Goal: Communication & Community: Answer question/provide support

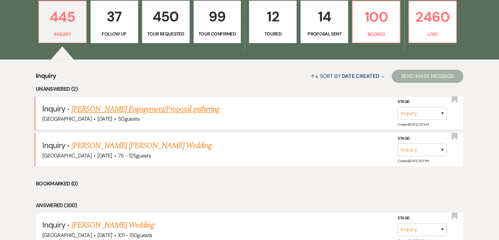
click at [130, 110] on link "[PERSON_NAME] Engagement/Proposal gathering" at bounding box center [146, 109] width 148 height 12
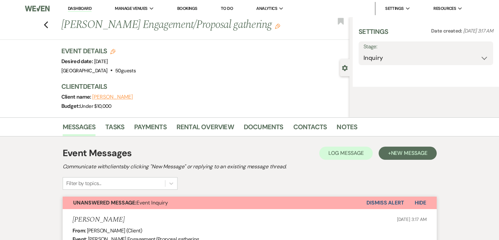
select select "5"
select select "13"
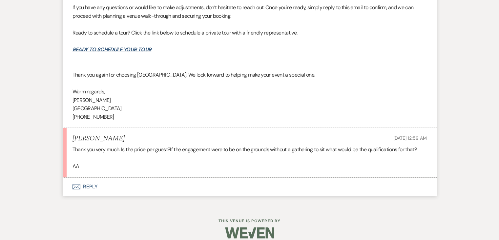
scroll to position [824, 0]
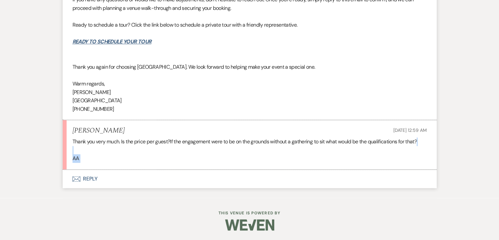
drag, startPoint x: 182, startPoint y: 147, endPoint x: 190, endPoint y: 170, distance: 23.7
click at [162, 151] on div "Thank you very much. Is the price per guest?If the engagement were to be on the…" at bounding box center [250, 149] width 354 height 25
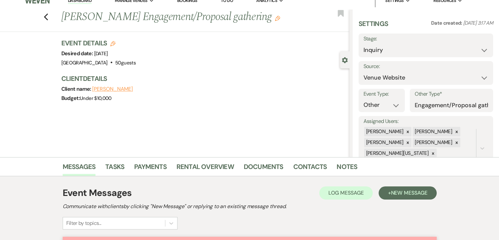
scroll to position [0, 0]
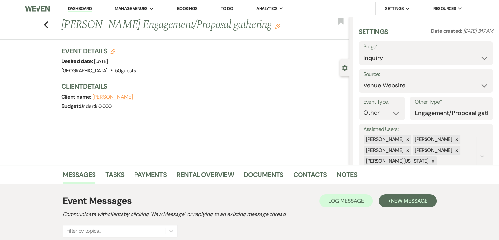
click at [83, 7] on link "Dashboard" at bounding box center [80, 9] width 24 height 6
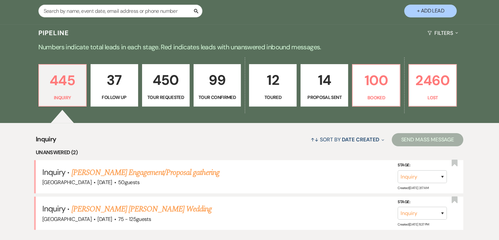
scroll to position [131, 0]
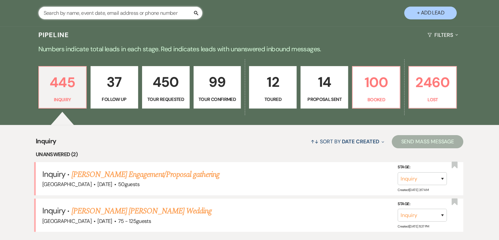
click at [112, 12] on input "text" at bounding box center [120, 13] width 164 height 13
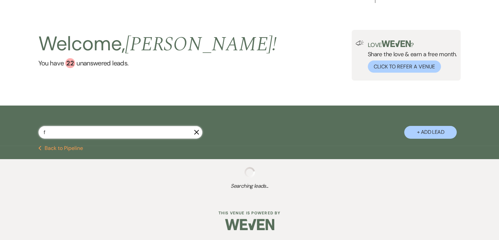
scroll to position [12, 0]
type input "fu"
select select "6"
select select "9"
select select "2"
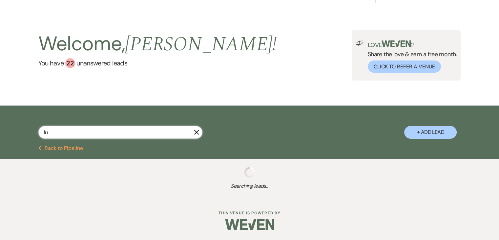
select select "8"
select select "1"
select select "2"
select select "8"
select select "4"
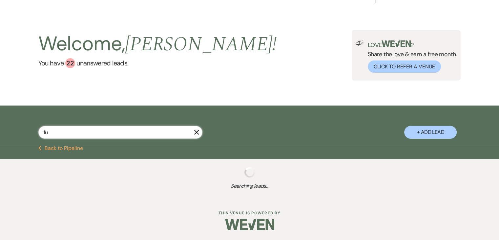
select select "2"
select select "6"
select select "5"
select select "8"
select select "6"
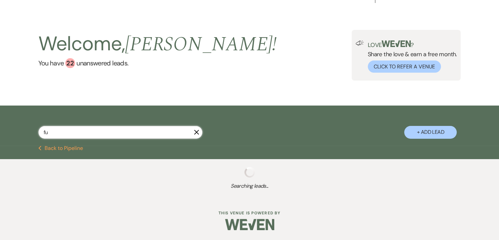
select select "8"
select select "1"
select select "8"
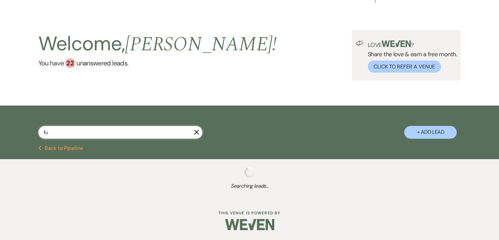
select select "1"
select select "8"
select select "1"
select select "8"
select select "1"
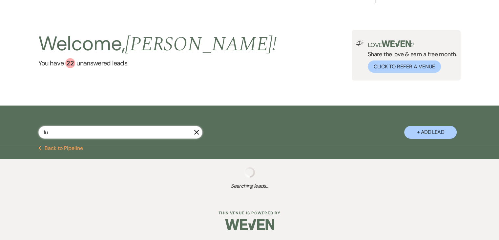
select select "8"
select select "7"
select select "8"
select select "1"
select select "8"
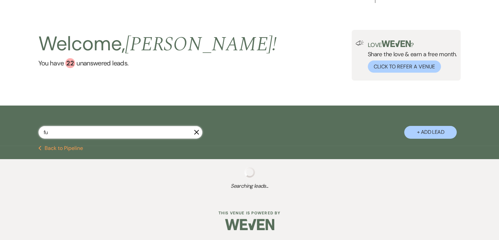
select select "6"
select select "8"
select select "1"
select select "9"
select select "5"
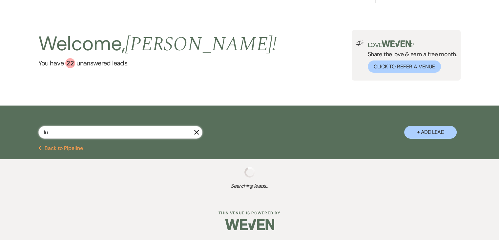
select select "6"
select select "8"
select select "4"
select select "8"
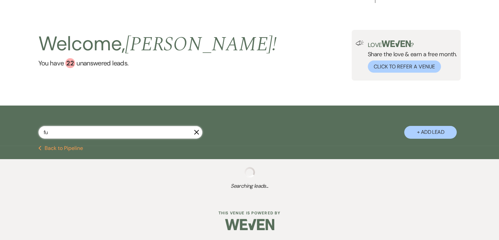
select select "5"
select select "8"
select select "5"
select select "8"
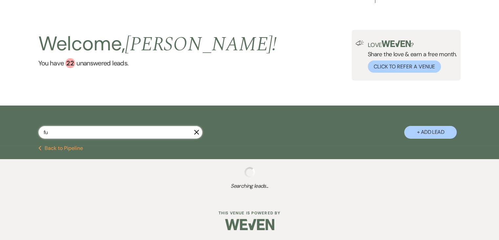
select select "1"
select select "8"
select select "5"
select select "8"
select select "1"
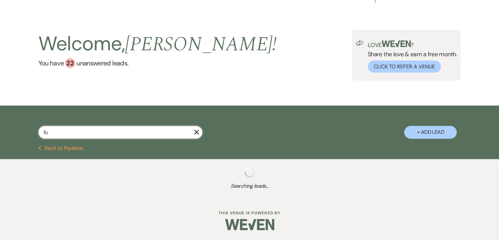
select select "8"
select select "4"
select select "8"
select select "1"
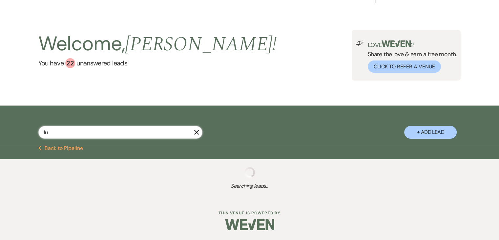
select select "8"
select select "1"
select select "8"
select select "1"
select select "8"
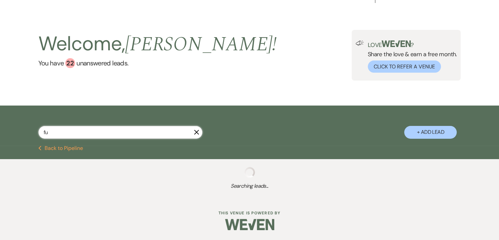
select select "1"
select select "8"
select select "1"
select select "9"
select select "8"
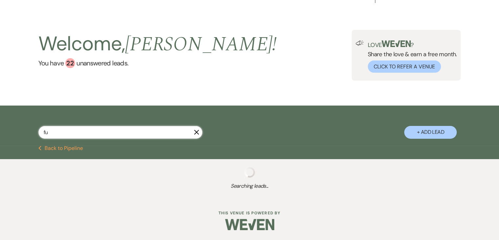
select select "8"
select select "5"
select select "8"
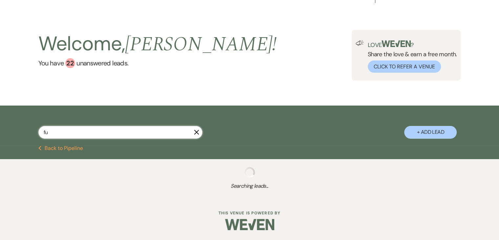
select select "8"
select select "5"
select select "8"
select select "1"
select select "8"
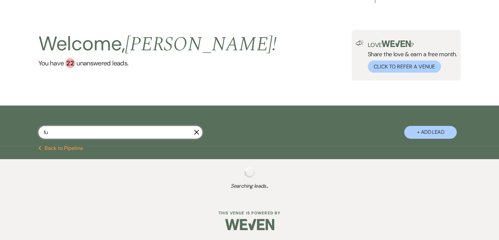
select select "5"
select select "2"
select select "8"
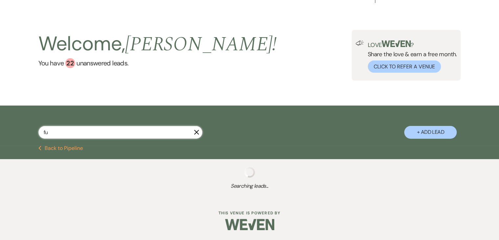
select select "8"
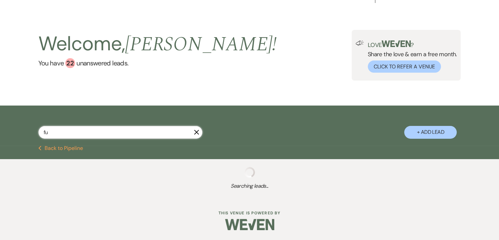
select select "6"
select select "8"
select select "6"
select select "8"
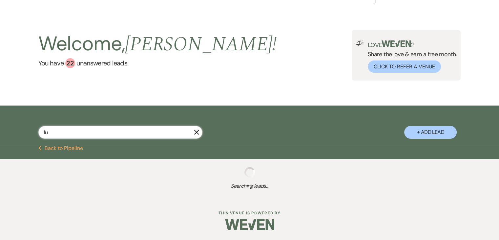
select select "9"
select select "8"
select select "11"
select select "8"
select select "9"
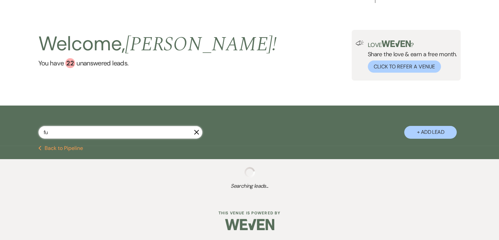
select select "8"
select select "2"
select select "8"
select select "2"
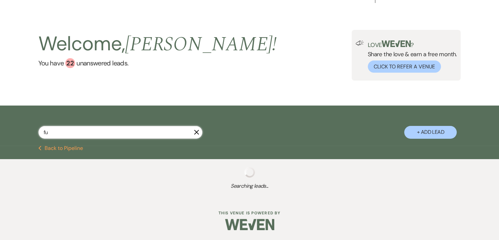
select select "2"
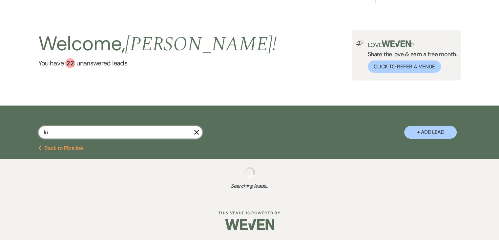
select select "2"
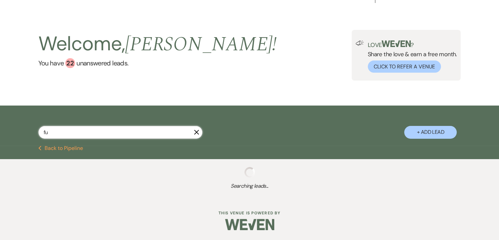
select select "2"
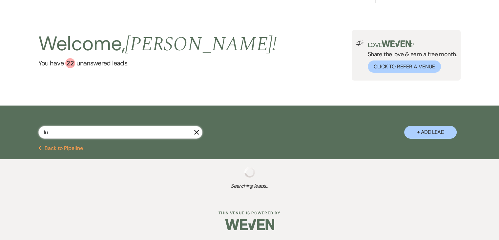
select select "2"
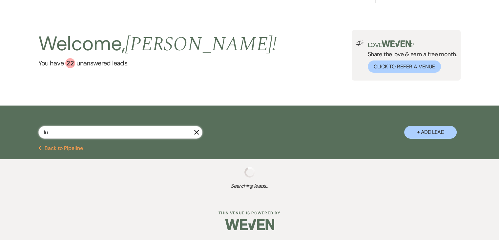
select select "2"
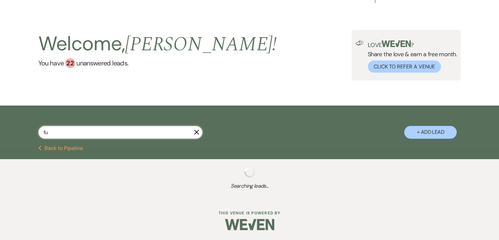
select select "2"
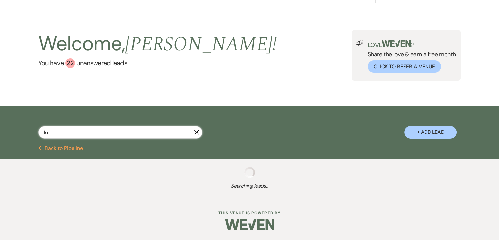
select select "2"
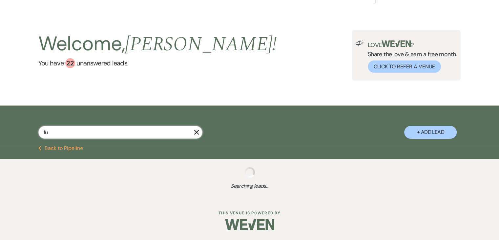
select select "2"
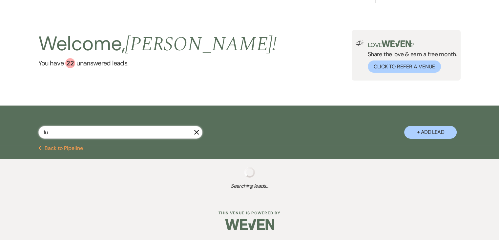
select select "2"
select select "4"
select select "2"
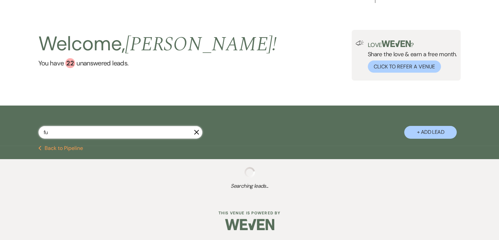
select select "2"
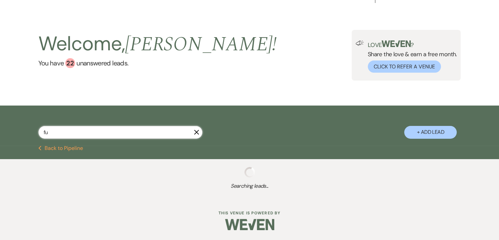
select select "2"
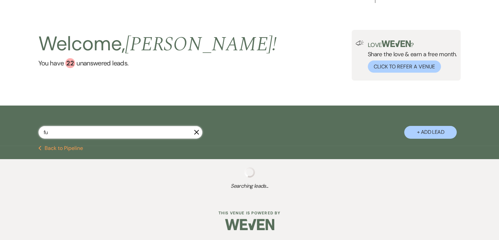
select select "2"
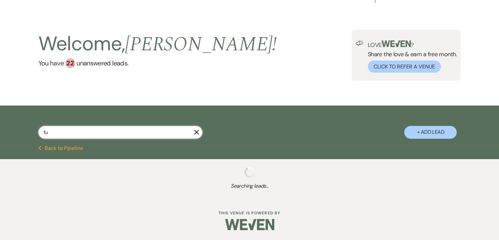
select select "2"
select select "8"
select select "6"
select select "2"
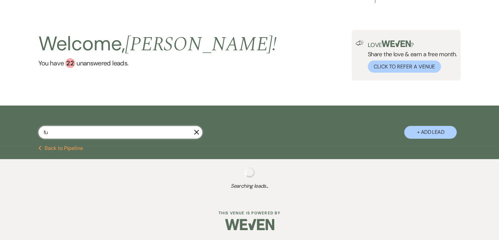
select select "8"
select select "7"
select select "8"
select select "5"
select select "2"
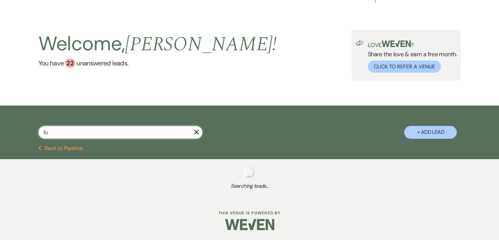
select select "2"
select select "8"
select select "6"
select select "9"
select select "8"
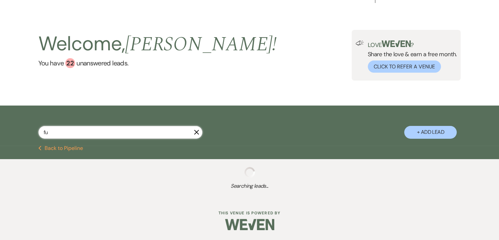
select select "8"
select select "2"
select select "8"
select select "11"
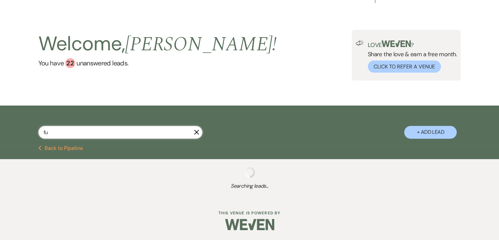
select select "9"
select select "2"
select select "8"
select select "9"
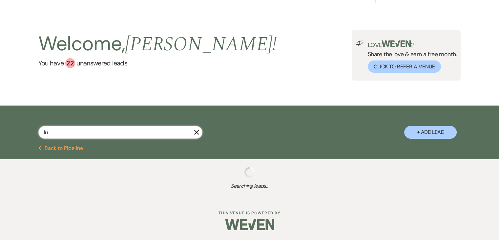
select select "9"
select select "8"
select select "9"
select select "2"
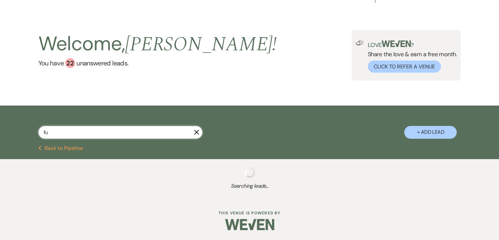
select select "8"
select select "2"
select select "6"
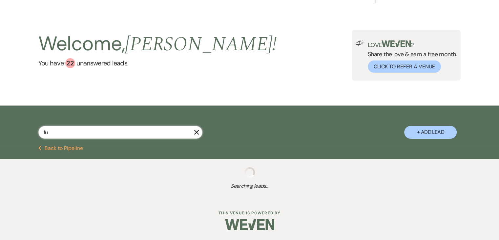
select select "2"
select select "8"
select select "6"
select select "8"
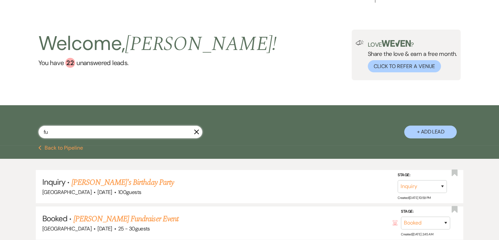
scroll to position [131, 0]
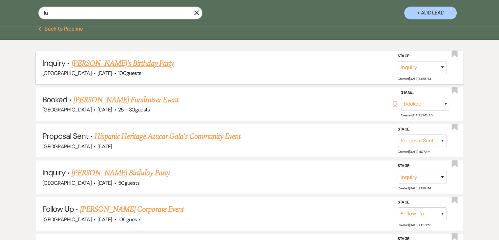
click at [131, 62] on link "Eucharia Fusung's Birthday Party" at bounding box center [123, 63] width 102 height 12
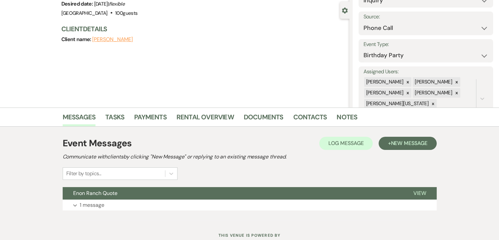
scroll to position [80, 0]
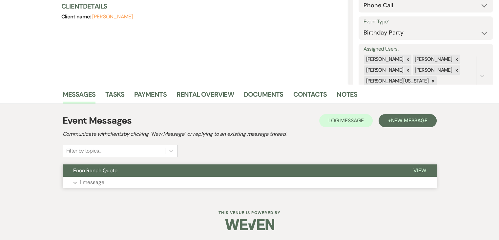
click at [93, 181] on p "1 message" at bounding box center [92, 182] width 25 height 9
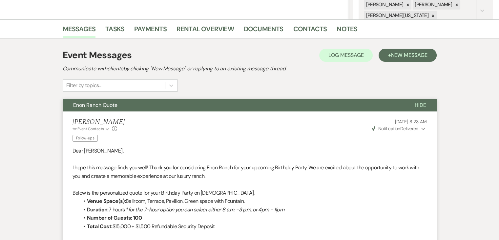
scroll to position [53, 0]
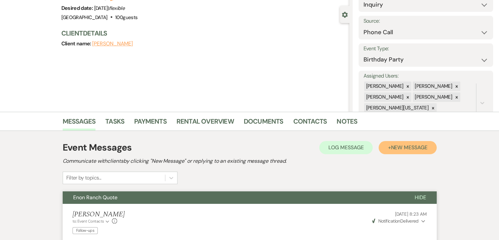
click at [401, 148] on span "New Message" at bounding box center [409, 147] width 36 height 7
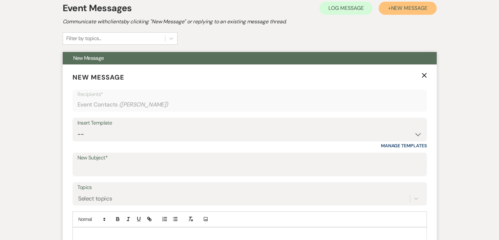
scroll to position [217, 0]
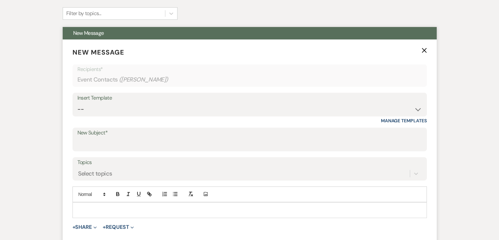
click at [245, 121] on div "Insert Template -- Inquiry Follow Up Email #2 Contract Sending Template Payment…" at bounding box center [250, 108] width 354 height 31
click at [225, 116] on div "Insert Template -- Inquiry Follow Up Email #2 Contract Sending Template Payment…" at bounding box center [250, 108] width 354 height 31
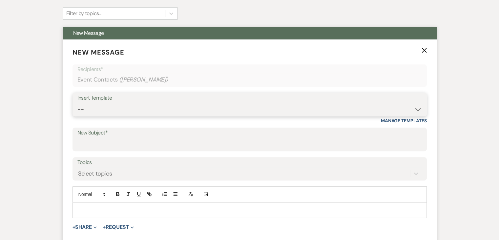
click at [175, 110] on select "-- Inquiry Follow Up Email #2 Contract Sending Template Payment Template Rental…" at bounding box center [249, 109] width 344 height 13
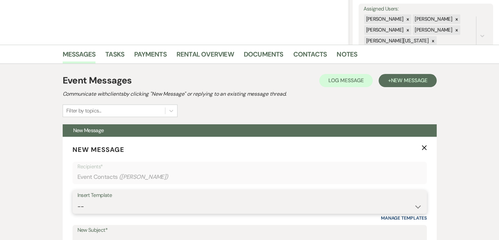
scroll to position [119, 0]
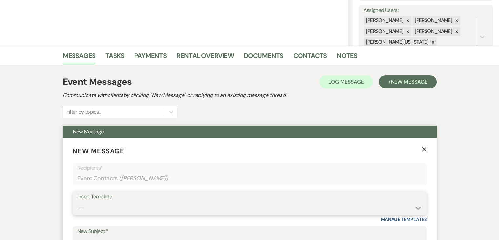
click at [157, 203] on select "-- Inquiry Follow Up Email #2 Contract Sending Template Payment Template Rental…" at bounding box center [249, 207] width 344 height 13
click at [77, 201] on select "-- Inquiry Follow Up Email #2 Contract Sending Template Payment Template Rental…" at bounding box center [249, 207] width 344 height 13
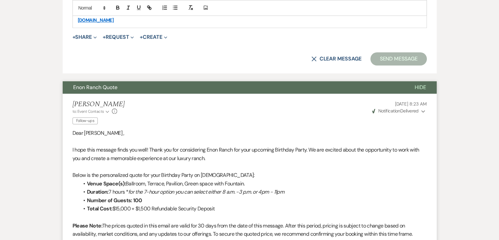
scroll to position [545, 0]
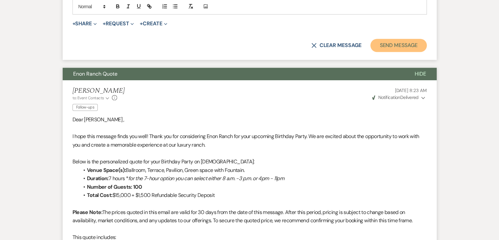
click at [399, 50] on button "Send Message" at bounding box center [398, 45] width 56 height 13
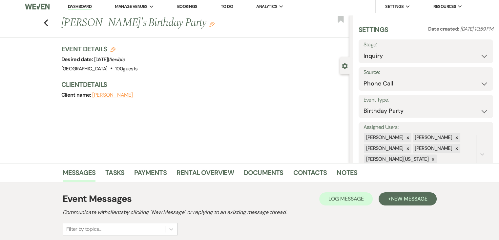
scroll to position [0, 0]
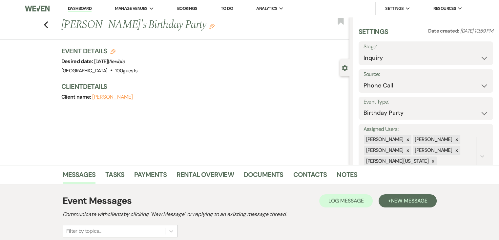
click at [73, 9] on link "Dashboard" at bounding box center [80, 9] width 24 height 6
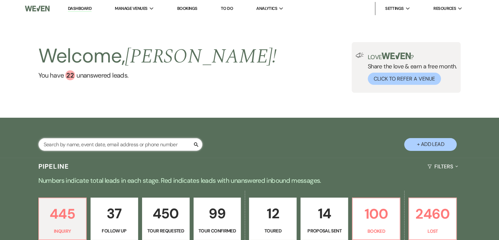
click at [106, 141] on input "text" at bounding box center [120, 144] width 164 height 13
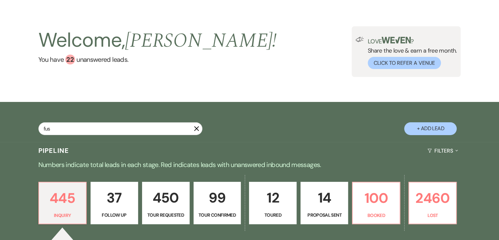
click at [110, 82] on div "Welcome, Irene ! You have 22 unanswered lead s . Love ? Share the love & earn a…" at bounding box center [249, 51] width 499 height 100
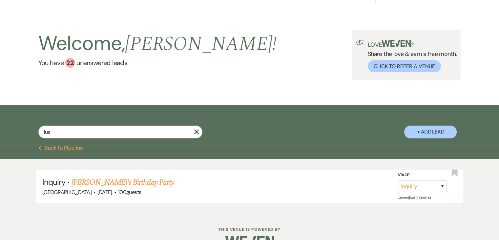
scroll to position [29, 0]
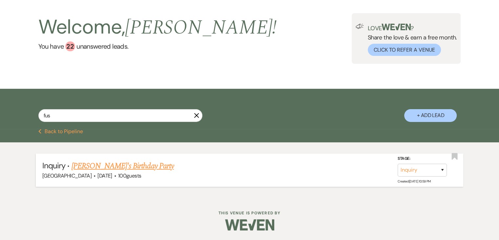
click at [124, 160] on link "Eucharia Fusung's Birthday Party" at bounding box center [123, 166] width 102 height 12
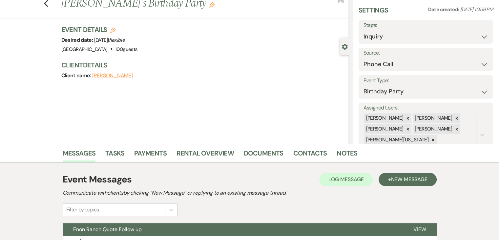
scroll to position [110, 0]
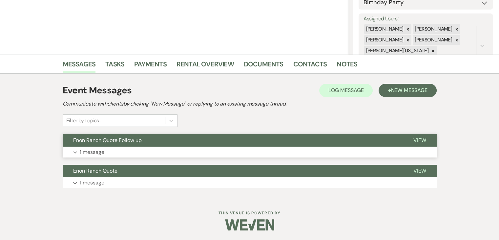
click at [153, 152] on button "Expand 1 message" at bounding box center [250, 151] width 374 height 11
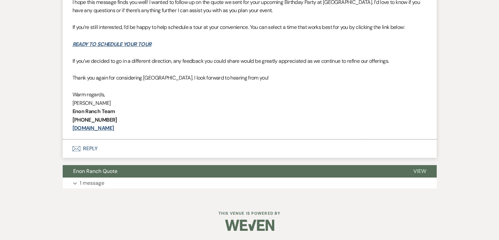
scroll to position [299, 0]
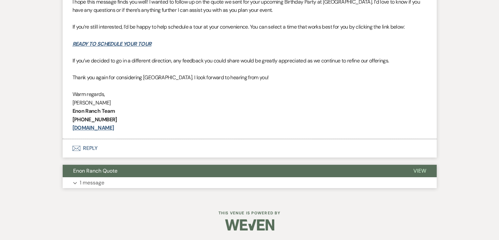
click at [186, 176] on button "Enon Ranch Quote" at bounding box center [233, 170] width 340 height 12
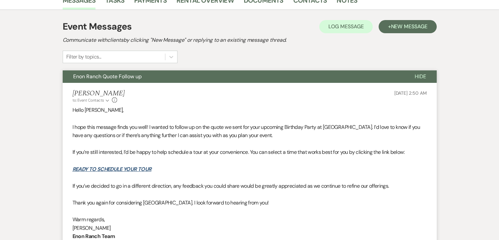
scroll to position [0, 0]
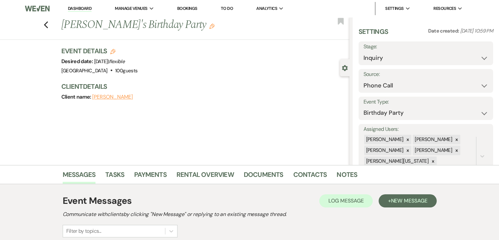
click at [81, 8] on link "Dashboard" at bounding box center [80, 9] width 24 height 6
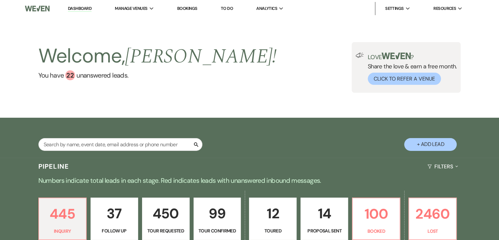
click at [80, 10] on link "Dashboard" at bounding box center [80, 9] width 24 height 6
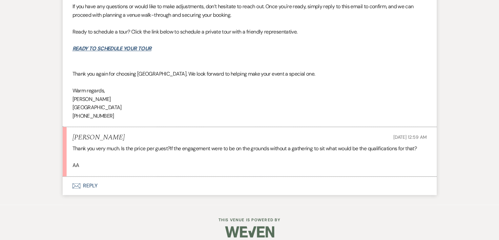
scroll to position [824, 0]
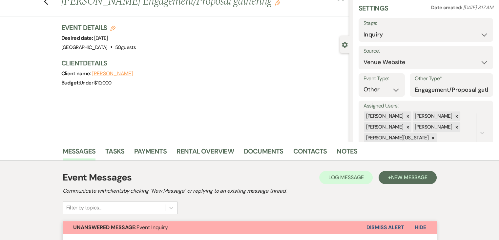
scroll to position [0, 0]
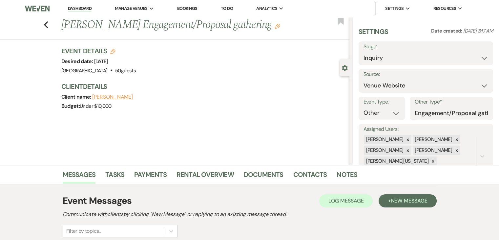
click at [83, 7] on link "Dashboard" at bounding box center [80, 9] width 24 height 6
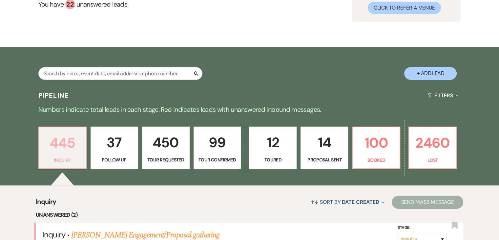
scroll to position [65, 0]
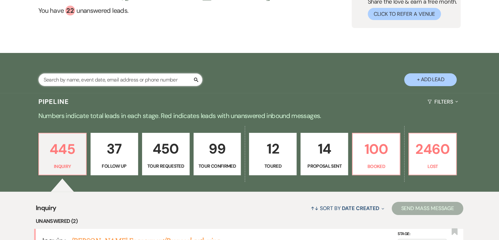
click at [66, 76] on input "text" at bounding box center [120, 79] width 164 height 13
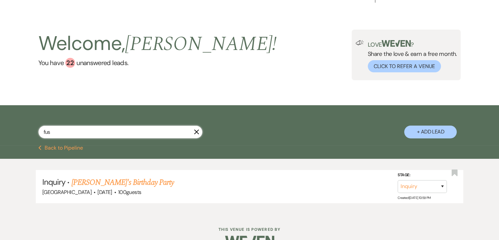
scroll to position [29, 0]
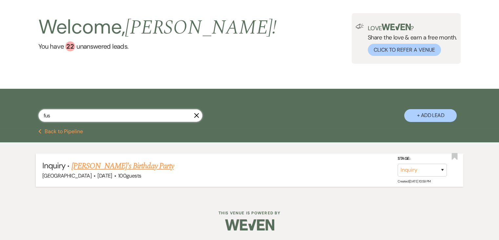
type input "fus"
click at [130, 162] on link "[PERSON_NAME]'s Birthday Party" at bounding box center [123, 166] width 102 height 12
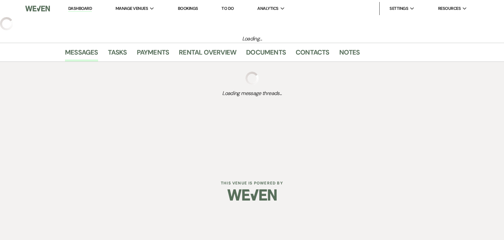
select select "22"
select select "4"
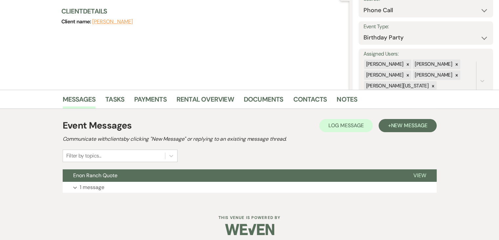
scroll to position [80, 0]
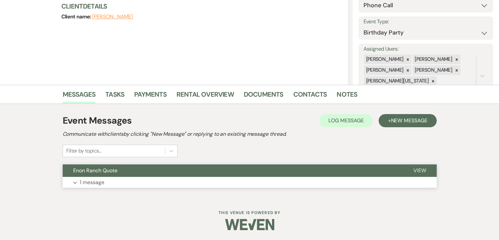
click at [193, 183] on button "Expand 1 message" at bounding box center [250, 182] width 374 height 11
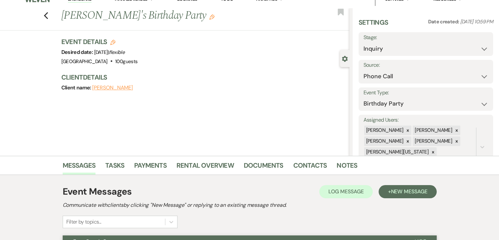
scroll to position [0, 0]
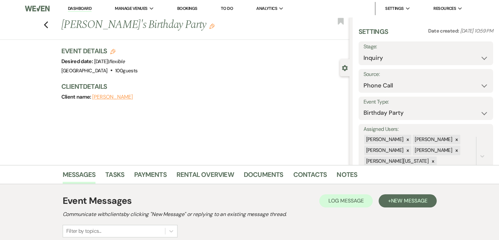
click at [85, 11] on link "Dashboard" at bounding box center [80, 9] width 24 height 6
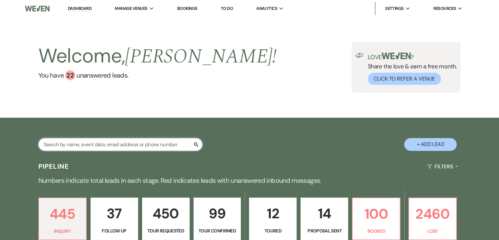
click at [103, 141] on input "text" at bounding box center [120, 144] width 164 height 13
type input "fud"
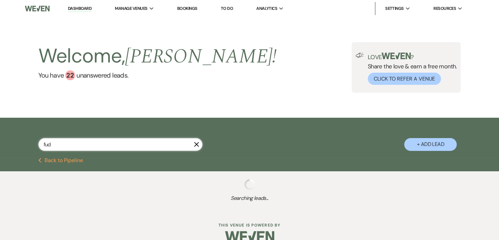
select select "8"
select select "5"
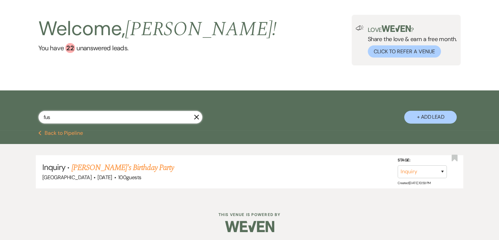
scroll to position [29, 0]
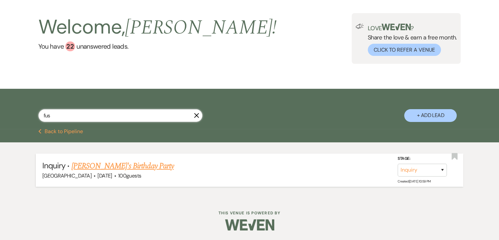
type input "fus"
click at [140, 166] on link "[PERSON_NAME]'s Birthday Party" at bounding box center [123, 166] width 102 height 12
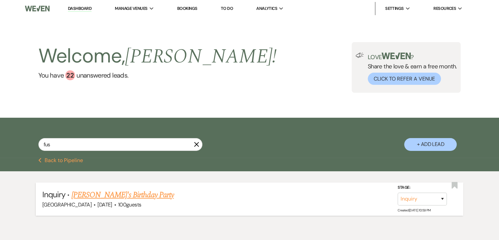
select select "22"
select select "4"
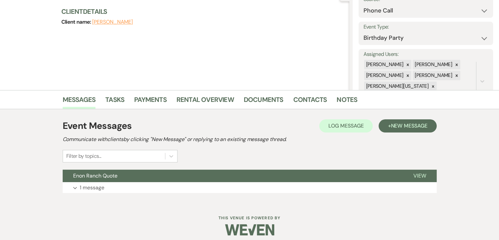
scroll to position [80, 0]
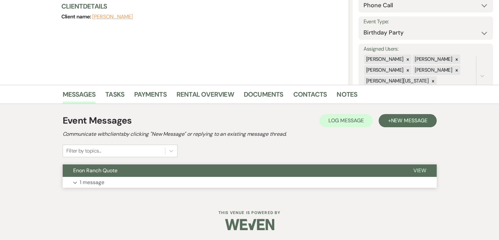
click at [177, 183] on button "Expand 1 message" at bounding box center [250, 182] width 374 height 11
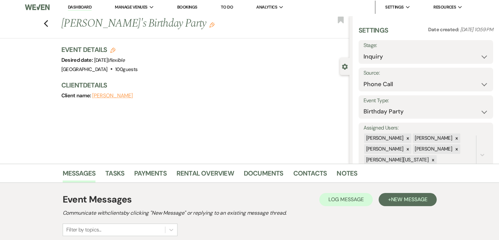
scroll to position [0, 0]
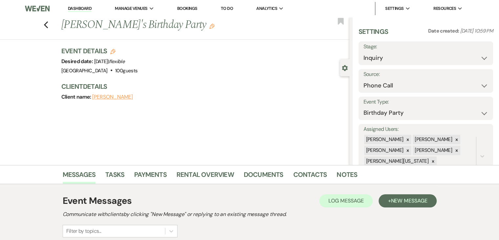
click at [77, 8] on link "Dashboard" at bounding box center [80, 9] width 24 height 6
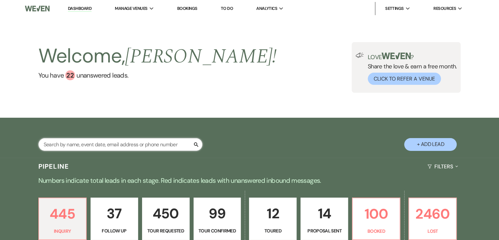
click at [100, 143] on input "text" at bounding box center [120, 144] width 164 height 13
type input "fu"
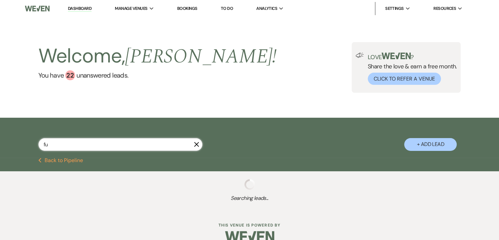
scroll to position [12, 0]
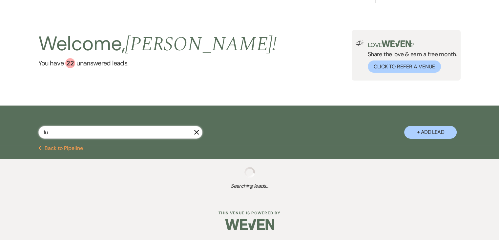
select select "6"
select select "9"
select select "2"
select select "8"
select select "1"
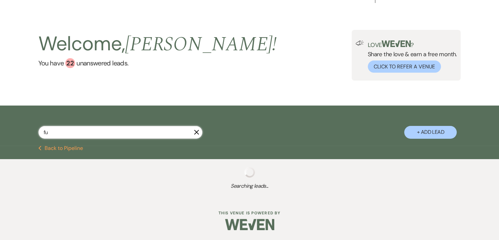
select select "2"
select select "8"
select select "4"
select select "2"
select select "6"
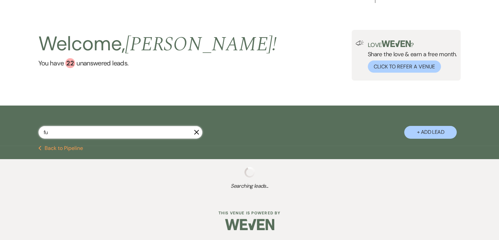
select select "5"
select select "8"
select select "6"
select select "8"
select select "1"
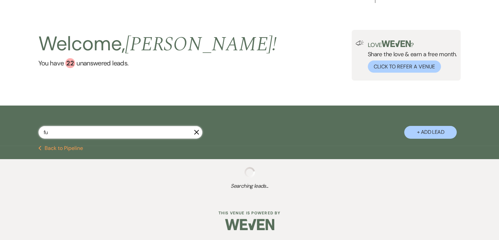
select select "8"
select select "1"
select select "8"
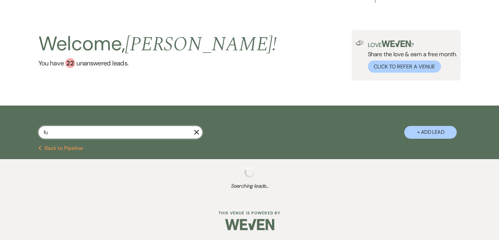
select select "1"
select select "8"
select select "1"
select select "8"
select select "7"
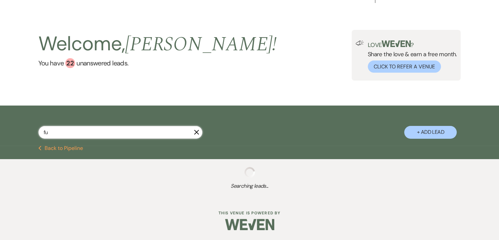
select select "8"
select select "1"
select select "8"
select select "6"
select select "8"
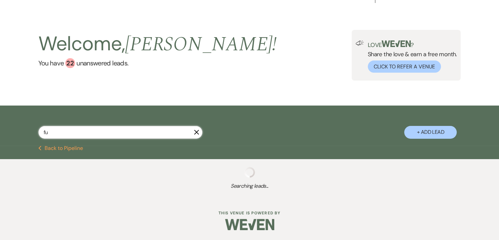
select select "1"
select select "9"
select select "5"
select select "6"
select select "8"
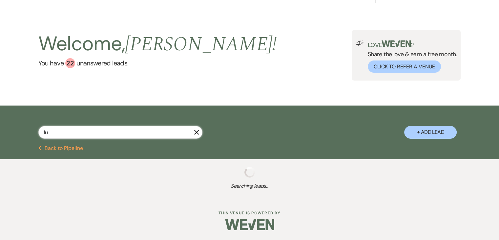
select select "8"
select select "4"
select select "8"
select select "5"
select select "8"
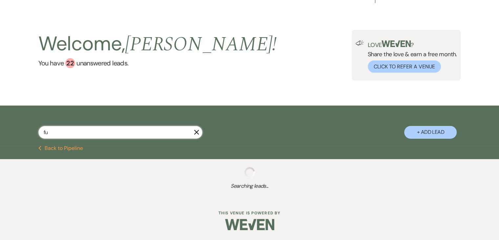
select select "5"
select select "8"
select select "1"
select select "8"
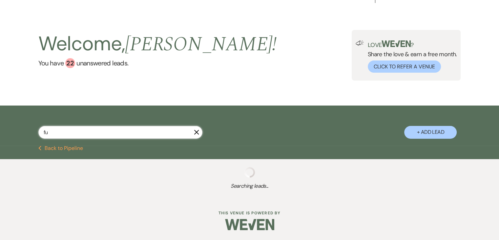
select select "5"
select select "8"
select select "1"
select select "8"
select select "4"
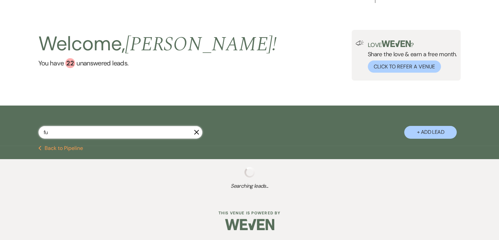
select select "8"
select select "1"
select select "8"
select select "1"
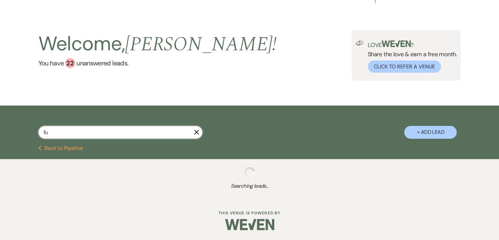
select select "8"
select select "1"
select select "8"
select select "1"
select select "8"
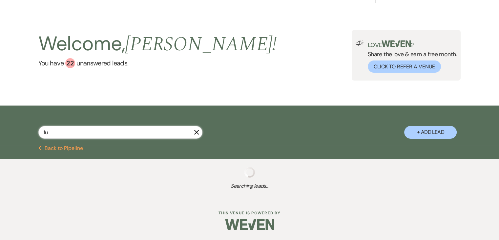
select select "1"
select select "9"
select select "8"
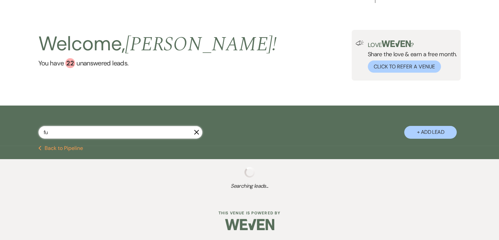
select select "8"
select select "5"
select select "8"
select select "5"
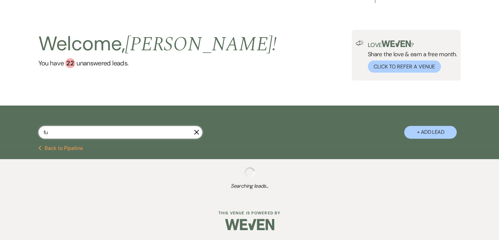
select select "8"
select select "1"
select select "8"
select select "5"
select select "2"
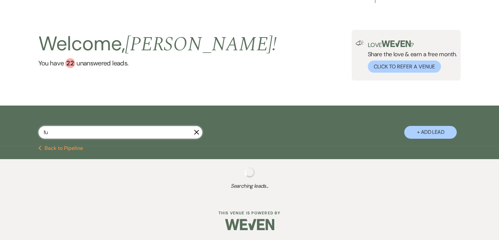
select select "8"
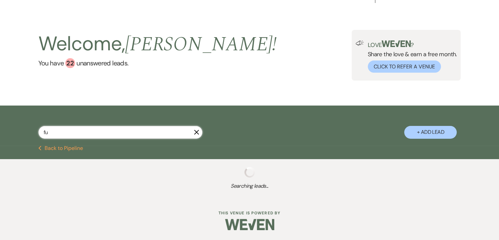
select select "8"
select select "6"
select select "8"
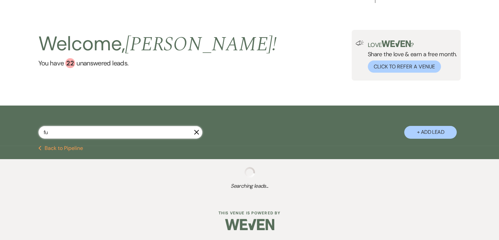
select select "8"
select select "6"
select select "8"
select select "9"
select select "8"
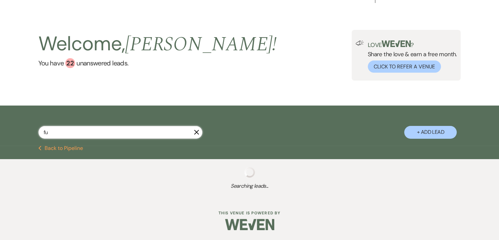
select select "11"
select select "8"
select select "9"
select select "8"
select select "2"
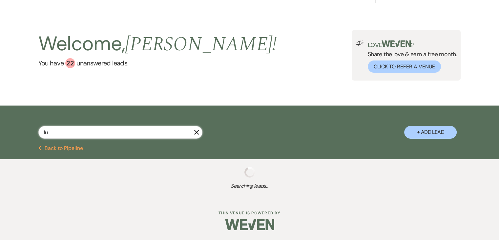
select select "8"
select select "2"
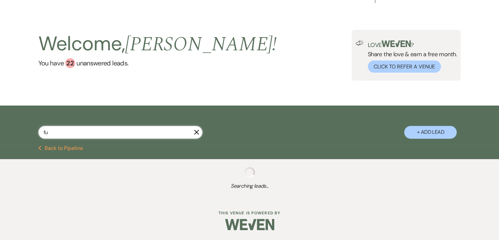
select select "2"
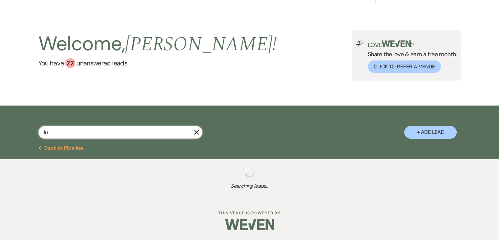
select select "2"
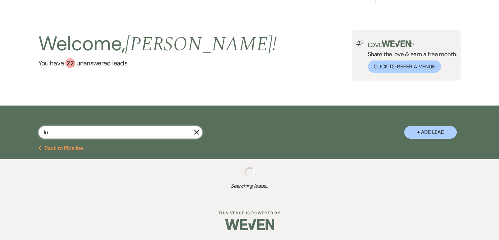
select select "2"
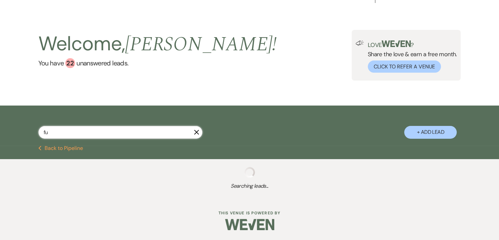
select select "2"
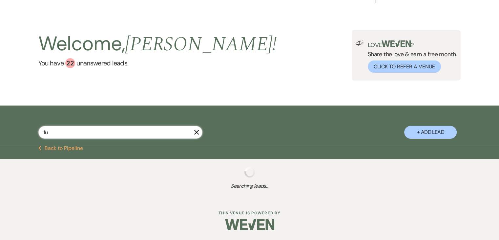
select select "2"
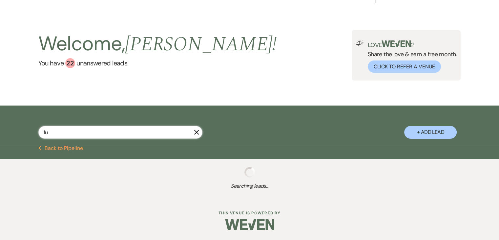
select select "2"
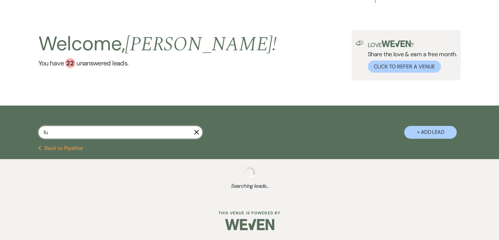
select select "2"
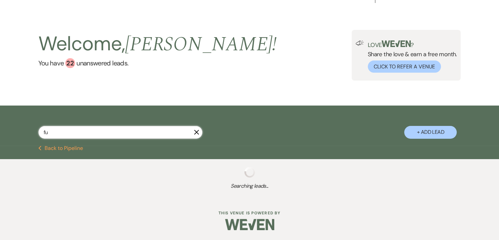
select select "2"
select select "4"
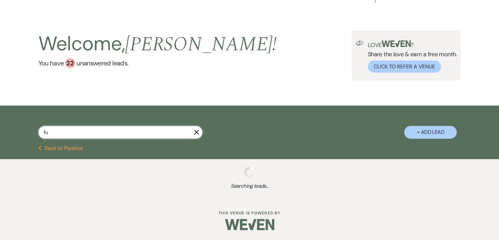
select select "2"
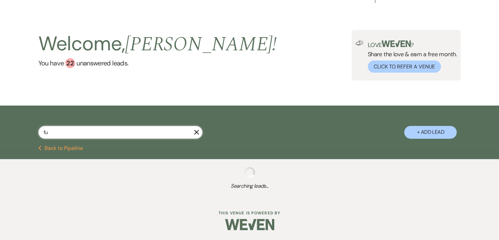
select select "2"
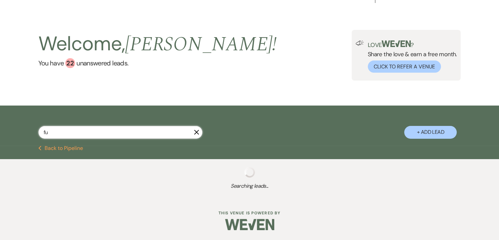
select select "2"
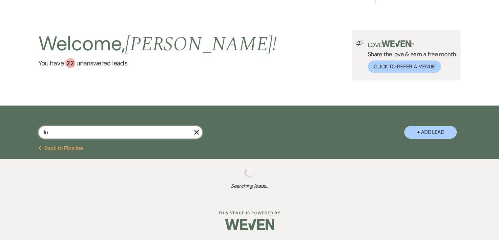
select select "2"
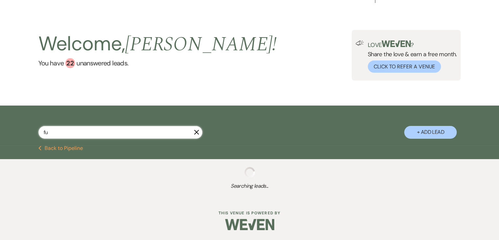
select select "8"
select select "6"
select select "2"
select select "8"
select select "7"
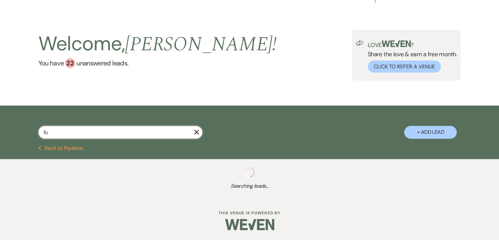
select select "8"
select select "5"
select select "2"
select select "8"
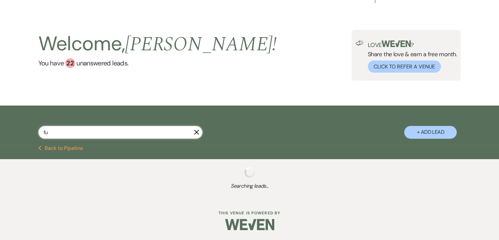
select select "6"
select select "9"
select select "8"
select select "2"
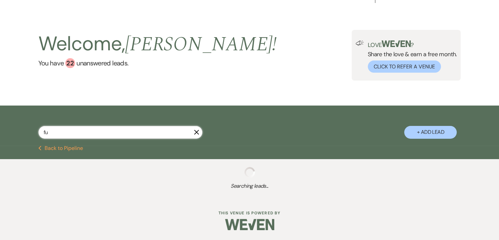
select select "2"
select select "8"
select select "11"
select select "9"
select select "2"
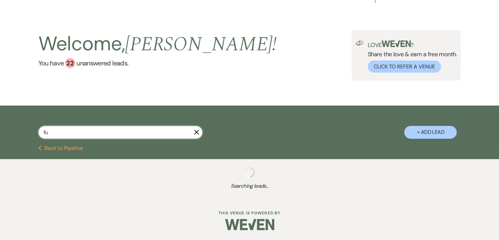
select select "8"
select select "9"
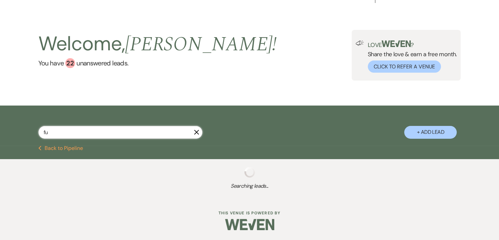
select select "8"
select select "9"
select select "2"
select select "8"
select select "2"
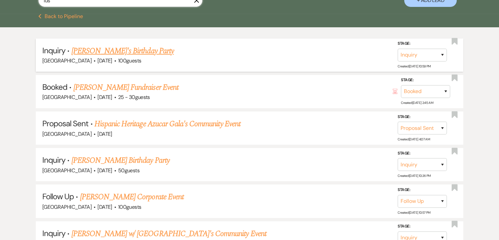
scroll to position [141, 0]
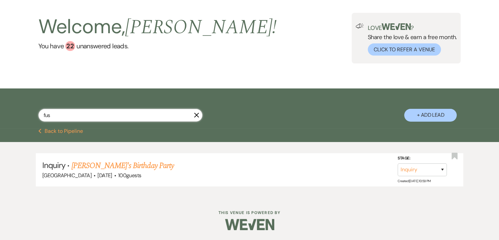
scroll to position [29, 0]
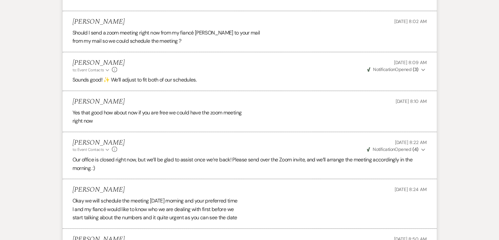
scroll to position [1749, 0]
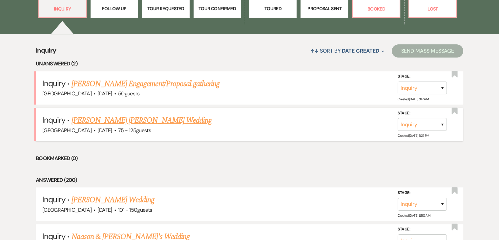
scroll to position [66, 0]
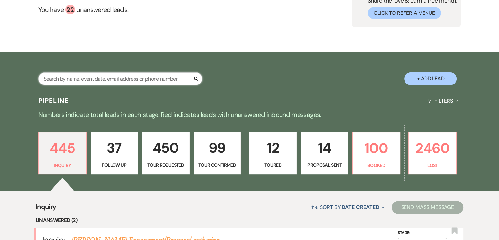
click at [109, 79] on input "text" at bounding box center [120, 78] width 164 height 13
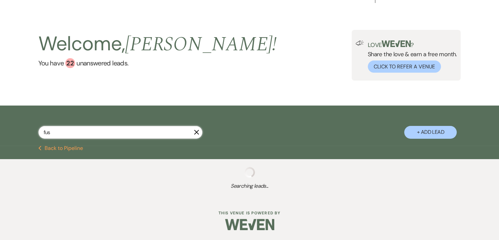
scroll to position [29, 0]
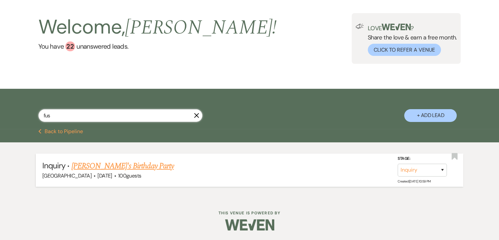
type input "fus"
click at [95, 166] on link "[PERSON_NAME]'s Birthday Party" at bounding box center [123, 166] width 102 height 12
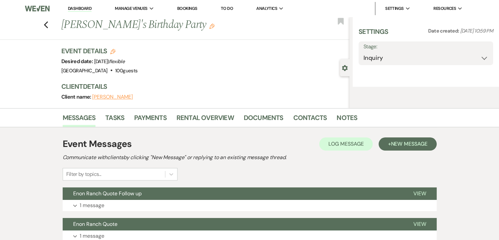
select select "22"
select select "4"
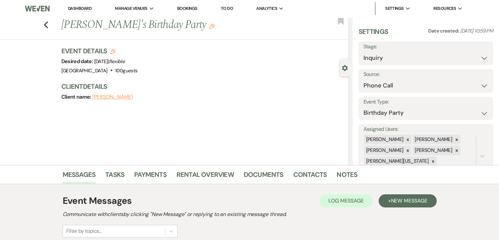
scroll to position [110, 0]
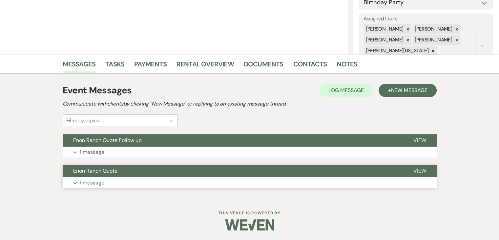
click at [87, 182] on p "1 message" at bounding box center [92, 182] width 25 height 9
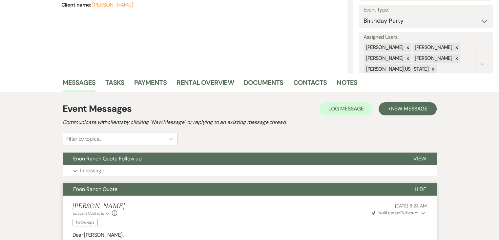
scroll to position [0, 0]
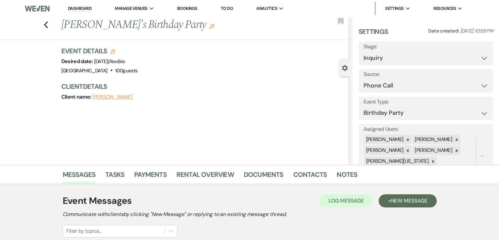
click at [84, 7] on link "Dashboard" at bounding box center [80, 9] width 24 height 6
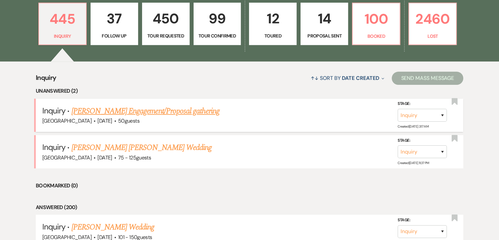
scroll to position [197, 0]
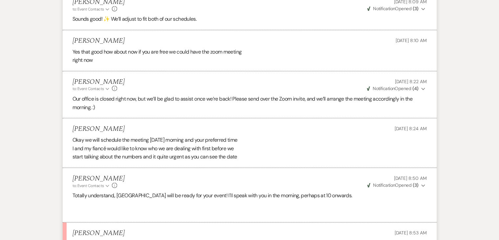
scroll to position [1706, 0]
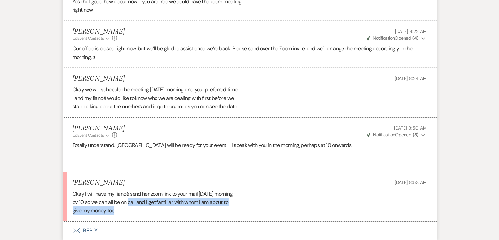
drag, startPoint x: 129, startPoint y: 190, endPoint x: 133, endPoint y: 201, distance: 11.9
click at [133, 201] on div "Okay I will have my fiancé send her zoom link to your mail tomorrow morning by …" at bounding box center [250, 201] width 354 height 25
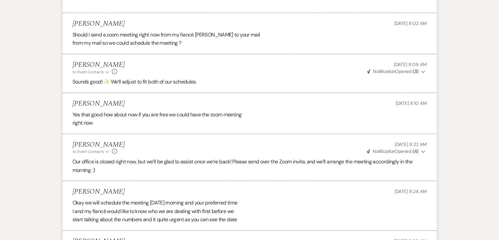
scroll to position [1585, 0]
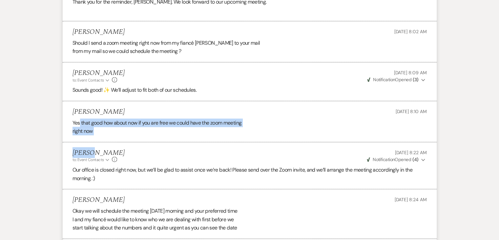
drag, startPoint x: 79, startPoint y: 112, endPoint x: 90, endPoint y: 135, distance: 26.0
click at [85, 121] on div "Yes that good how about now if you are free we could have the zoom meeting righ…" at bounding box center [250, 126] width 354 height 17
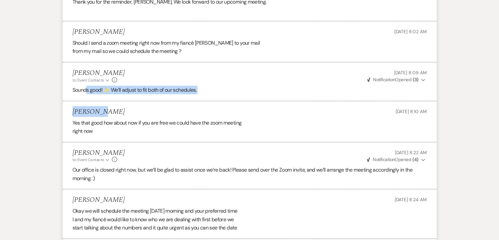
drag, startPoint x: 85, startPoint y: 78, endPoint x: 97, endPoint y: 95, distance: 20.2
click at [148, 88] on li "Marissa Alferez to: Event Contacts Expand Info Sep 20, 2025, 8:09 AM Weven Chec…" at bounding box center [250, 81] width 374 height 39
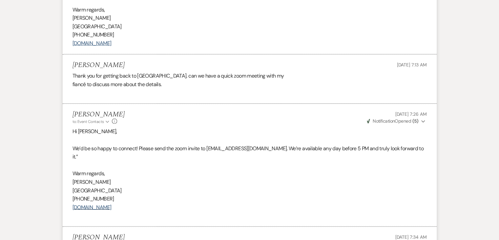
scroll to position [1257, 0]
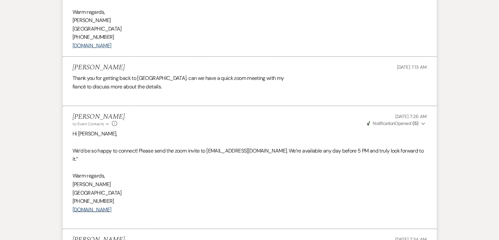
click at [88, 81] on div "Thank you for getting back to us. can we have a quick zoom meeting with my fian…" at bounding box center [250, 86] width 354 height 25
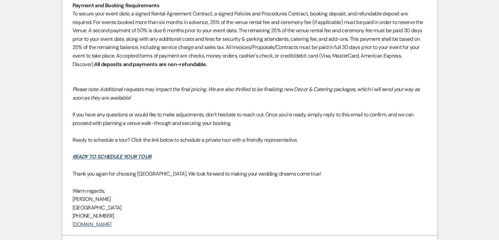
scroll to position [1027, 0]
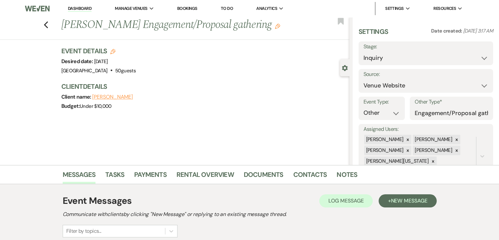
click at [86, 6] on link "Dashboard" at bounding box center [80, 9] width 24 height 6
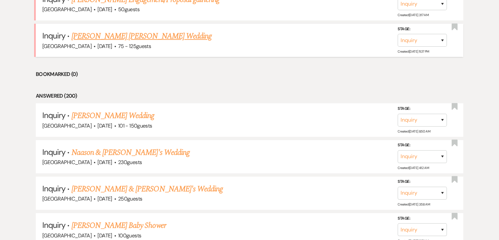
scroll to position [360, 0]
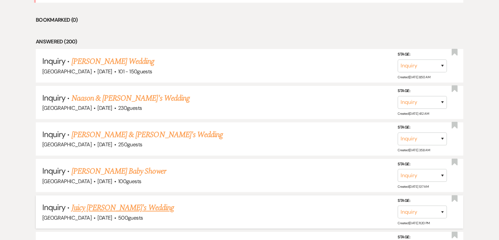
click at [123, 208] on link "Juicy [PERSON_NAME]'s Wedding" at bounding box center [123, 207] width 102 height 12
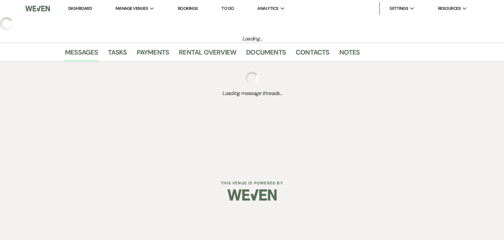
select select "3"
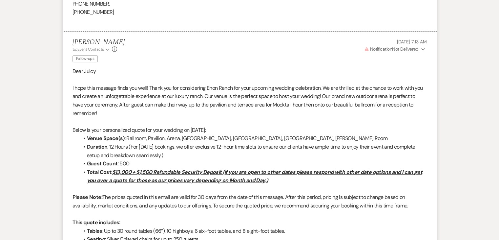
scroll to position [558, 0]
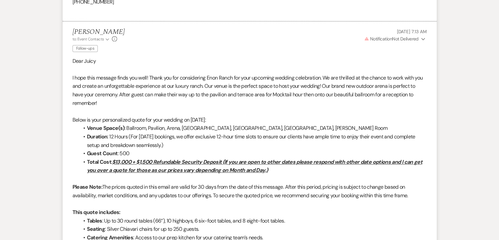
click at [423, 39] on use "button" at bounding box center [423, 39] width 4 height 2
click at [423, 39] on icon "Collapse" at bounding box center [423, 39] width 4 height 5
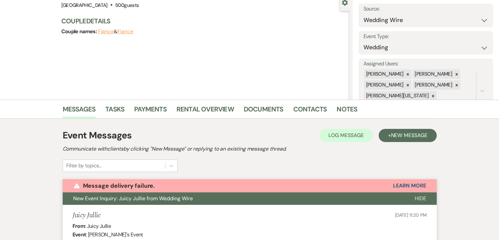
scroll to position [0, 0]
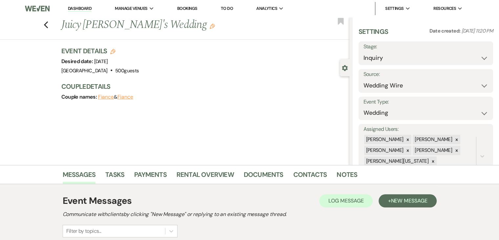
click at [76, 5] on li "Dashboard" at bounding box center [80, 8] width 30 height 13
click at [79, 7] on link "Dashboard" at bounding box center [80, 9] width 24 height 6
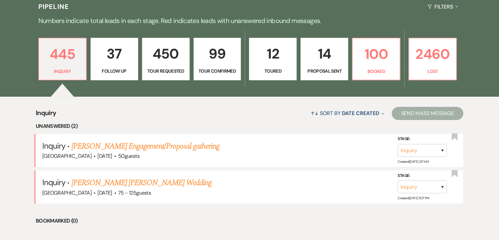
scroll to position [66, 0]
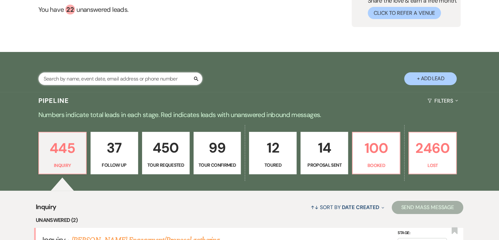
click at [74, 78] on input "text" at bounding box center [120, 78] width 164 height 13
type input "fusung"
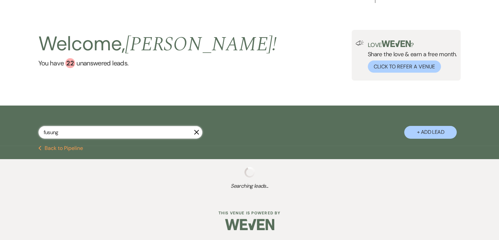
scroll to position [29, 0]
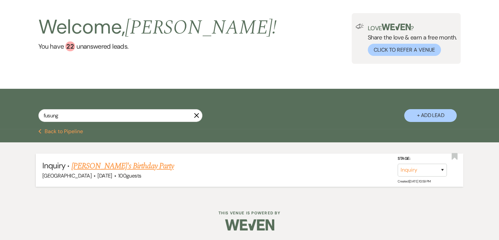
click at [114, 169] on link "Eucharia Fusung's Birthday Party" at bounding box center [123, 166] width 102 height 12
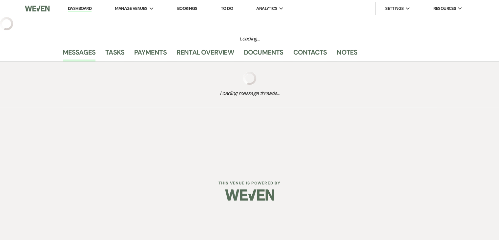
select select "22"
select select "4"
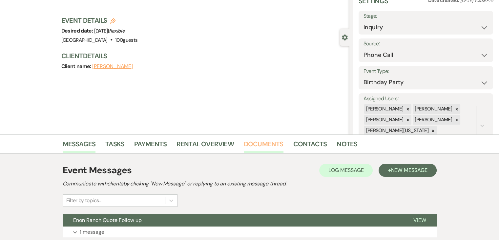
scroll to position [110, 0]
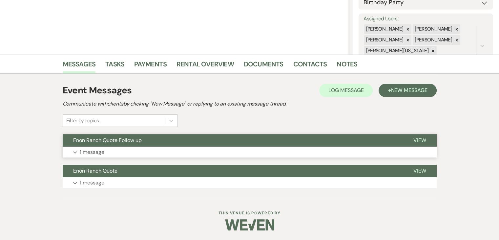
click at [181, 149] on button "Expand 1 message" at bounding box center [250, 151] width 374 height 11
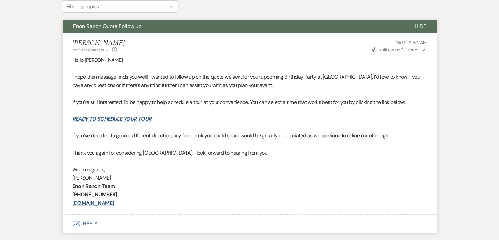
scroll to position [299, 0]
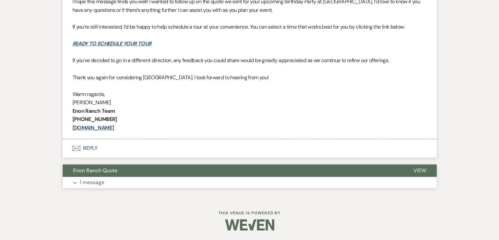
click at [160, 174] on button "Enon Ranch Quote" at bounding box center [233, 170] width 340 height 12
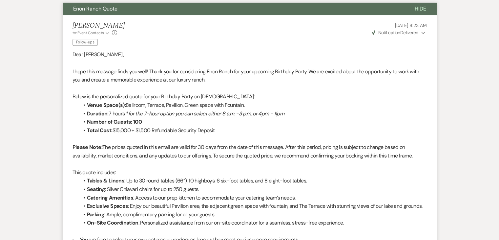
scroll to position [459, 0]
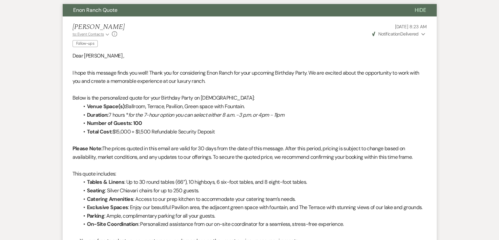
click at [106, 36] on icon "Expand" at bounding box center [108, 34] width 4 height 4
click at [106, 36] on icon "Collapse" at bounding box center [108, 34] width 4 height 4
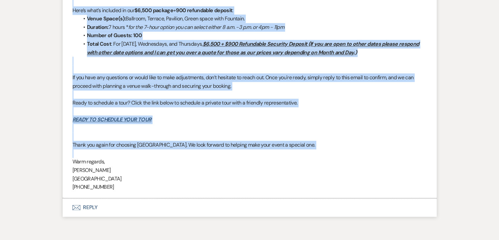
scroll to position [951, 0]
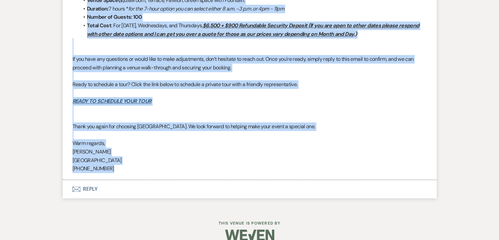
drag, startPoint x: 73, startPoint y: 55, endPoint x: 302, endPoint y: 168, distance: 256.0
copy div "Dear Eucharia , I hope this message finds you well! Thank you for considering E…"
click at [105, 186] on button "Envelope Reply" at bounding box center [250, 188] width 374 height 18
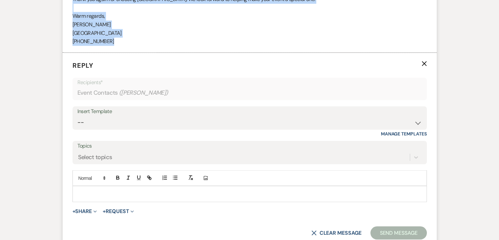
scroll to position [1079, 0]
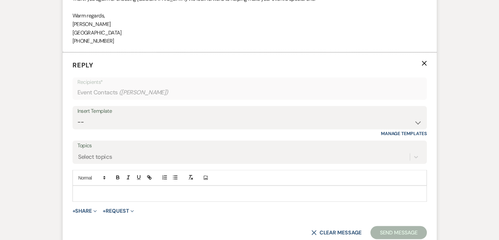
click at [201, 115] on div "Insert Template" at bounding box center [249, 111] width 344 height 10
click at [222, 117] on select "-- Inquiry Follow Up Email #2 Contract Sending Template Payment Template Rental…" at bounding box center [249, 121] width 344 height 13
click at [77, 115] on select "-- Inquiry Follow Up Email #2 Contract Sending Template Payment Template Rental…" at bounding box center [249, 121] width 344 height 13
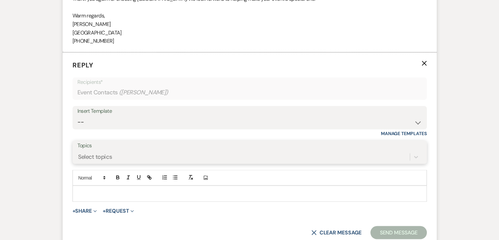
scroll to position [1105, 0]
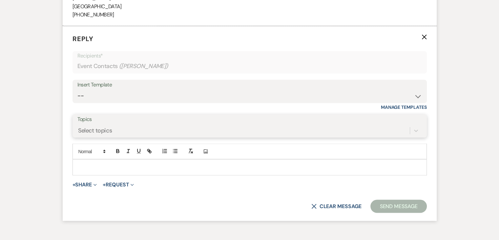
click at [136, 136] on div "Select topics" at bounding box center [249, 130] width 344 height 12
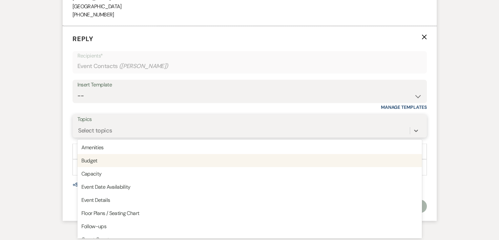
click at [127, 162] on div "Budget" at bounding box center [249, 160] width 344 height 13
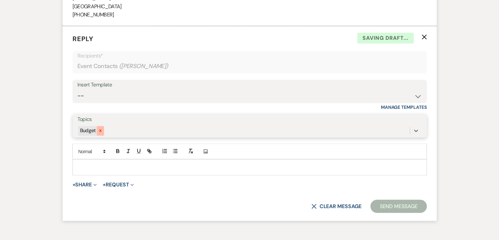
click at [103, 130] on div at bounding box center [100, 131] width 7 height 10
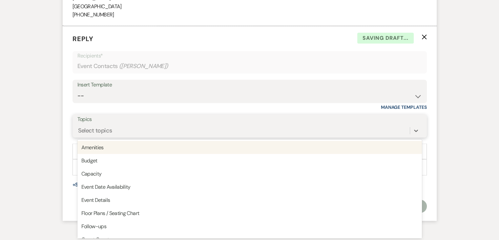
click at [103, 130] on div "Select topics" at bounding box center [95, 130] width 34 height 9
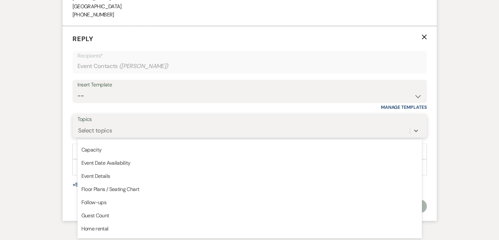
scroll to position [0, 0]
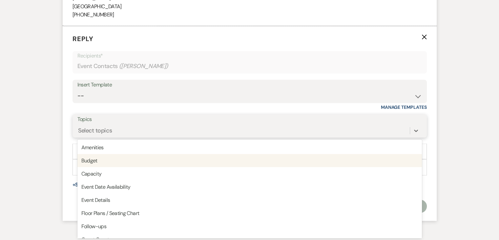
click at [106, 159] on div "Budget" at bounding box center [249, 160] width 344 height 13
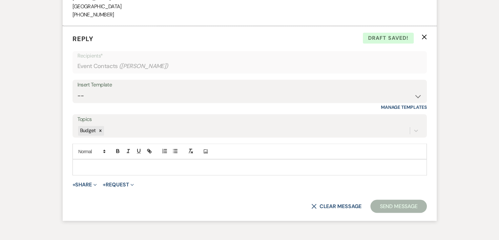
click at [141, 164] on p at bounding box center [250, 166] width 344 height 7
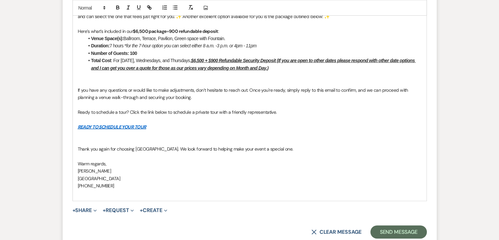
scroll to position [1630, 0]
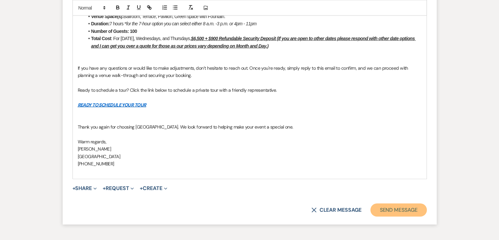
click at [386, 206] on button "Send Message" at bounding box center [398, 209] width 56 height 13
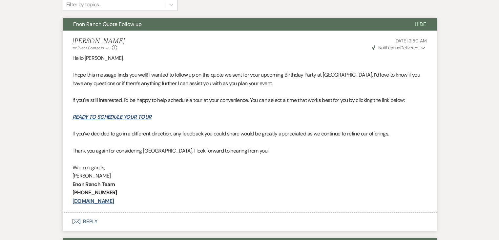
scroll to position [131, 0]
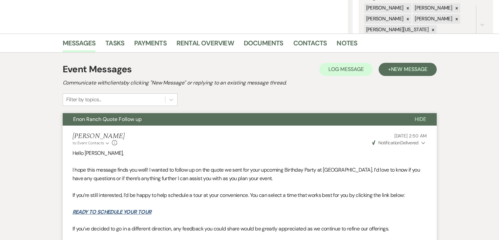
click at [427, 117] on button "Hide" at bounding box center [420, 119] width 32 height 12
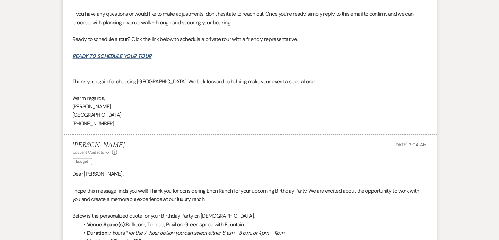
scroll to position [919, 0]
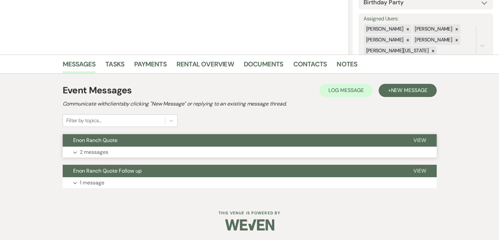
click at [210, 155] on button "Expand 2 messages" at bounding box center [250, 151] width 374 height 11
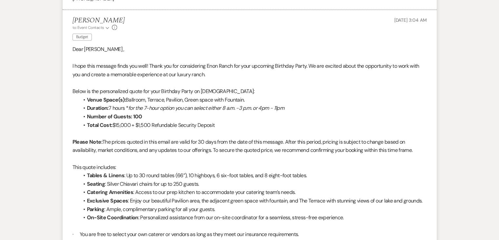
scroll to position [898, 0]
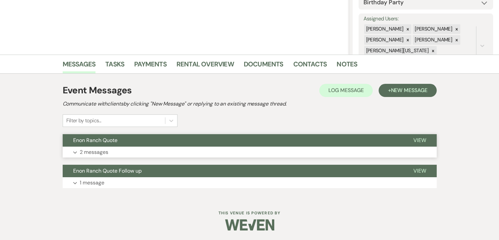
click at [231, 153] on button "Expand 2 messages" at bounding box center [250, 151] width 374 height 11
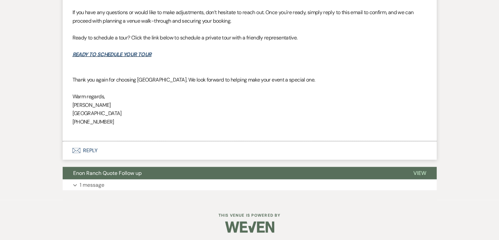
scroll to position [1436, 0]
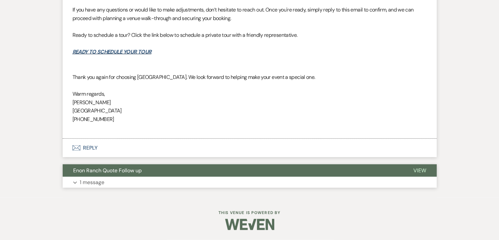
click at [184, 178] on button "Expand 1 message" at bounding box center [250, 182] width 374 height 11
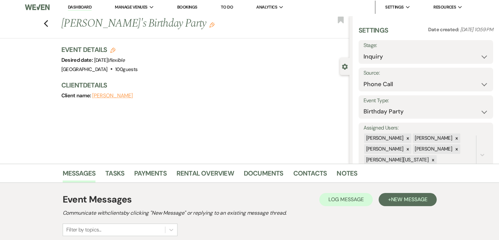
scroll to position [0, 0]
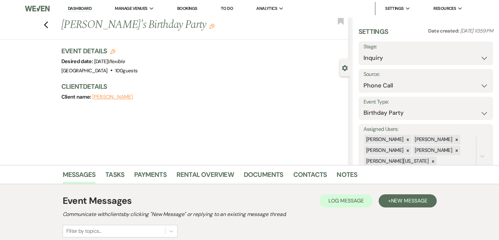
click at [79, 7] on link "Dashboard" at bounding box center [80, 9] width 24 height 6
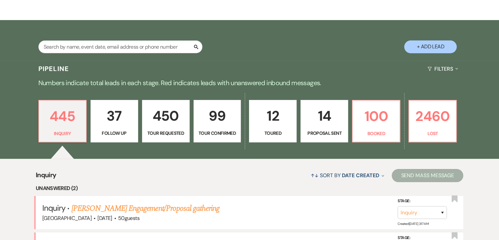
scroll to position [229, 0]
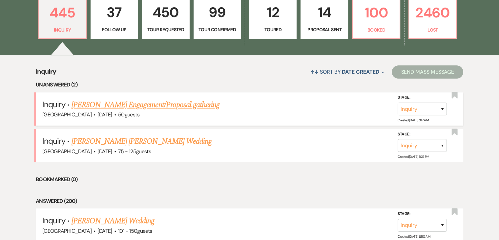
scroll to position [32, 0]
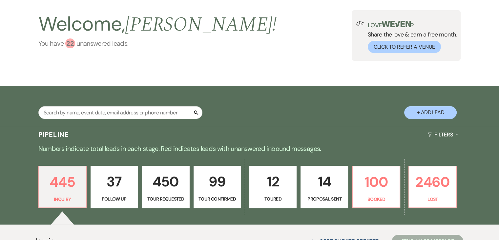
click at [65, 42] on div "22" at bounding box center [70, 43] width 10 height 10
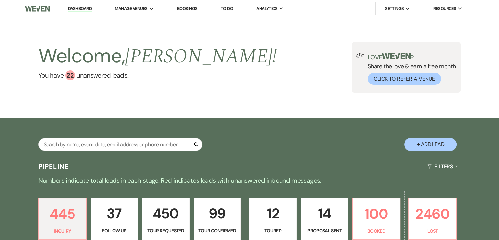
click at [78, 8] on link "Dashboard" at bounding box center [80, 9] width 24 height 6
click at [83, 11] on link "Dashboard" at bounding box center [80, 9] width 24 height 6
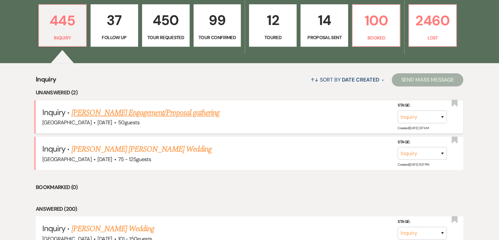
scroll to position [197, 0]
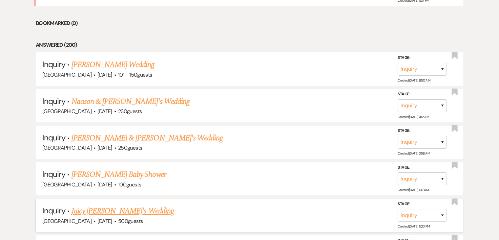
scroll to position [361, 0]
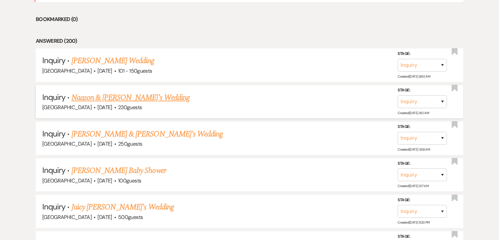
click at [126, 96] on link "Naason & Abi's Wedding" at bounding box center [131, 98] width 118 height 12
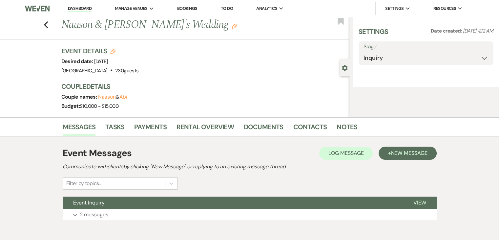
select select "5"
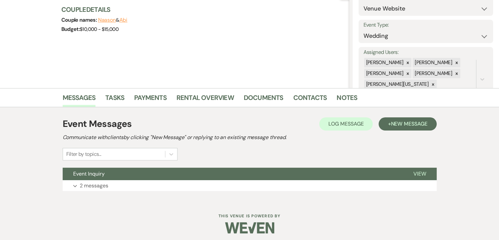
scroll to position [80, 0]
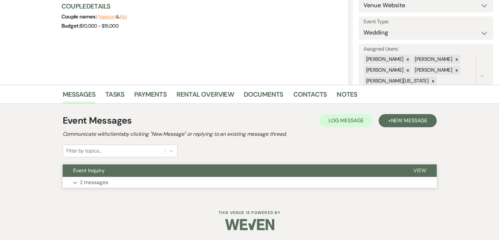
click at [153, 180] on button "Expand 2 messages" at bounding box center [250, 182] width 374 height 11
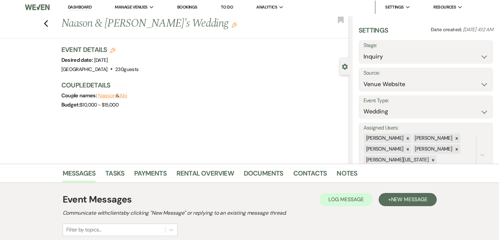
scroll to position [0, 0]
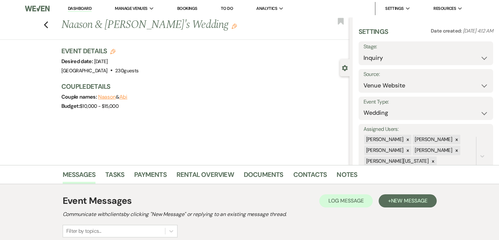
click at [84, 11] on link "Dashboard" at bounding box center [80, 9] width 24 height 6
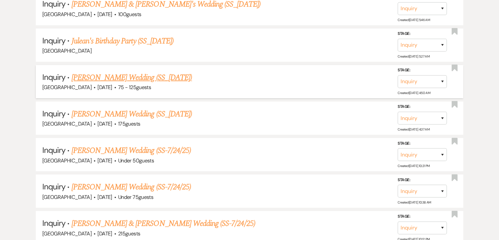
scroll to position [7018, 0]
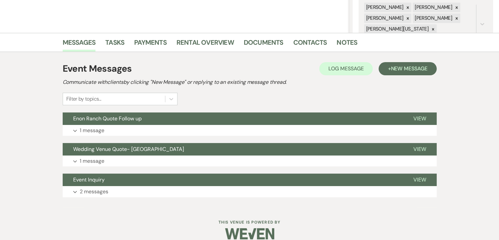
scroll to position [141, 0]
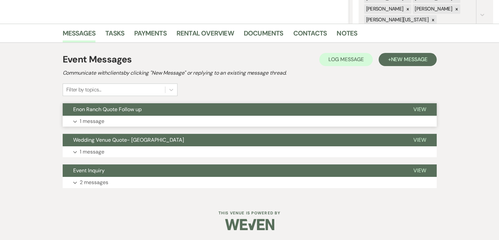
click at [178, 117] on button "Expand 1 message" at bounding box center [250, 120] width 374 height 11
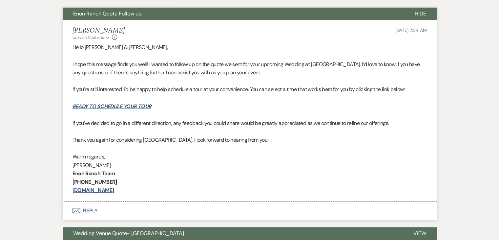
scroll to position [240, 0]
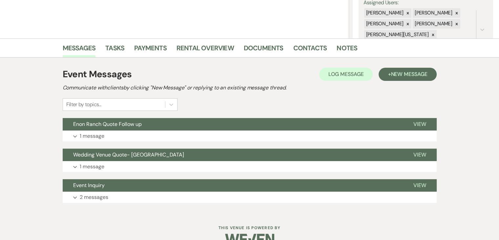
scroll to position [141, 0]
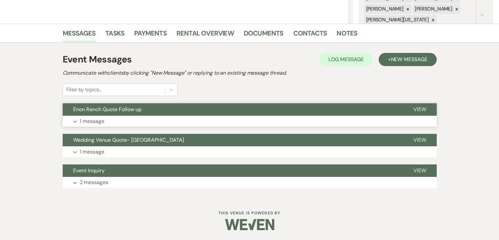
click at [176, 122] on button "Expand 1 message" at bounding box center [250, 120] width 374 height 11
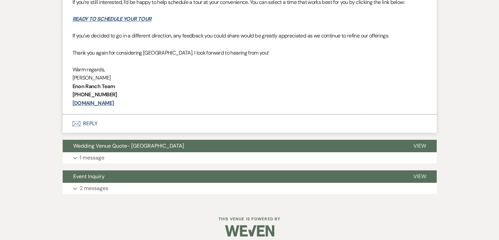
scroll to position [330, 0]
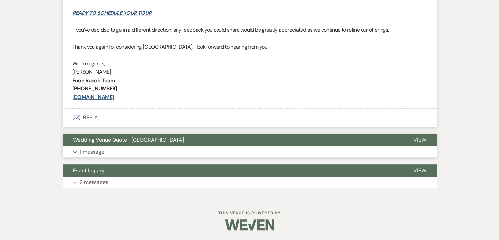
click at [167, 150] on button "Expand 1 message" at bounding box center [250, 151] width 374 height 11
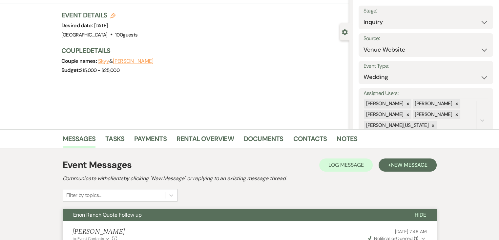
scroll to position [34, 0]
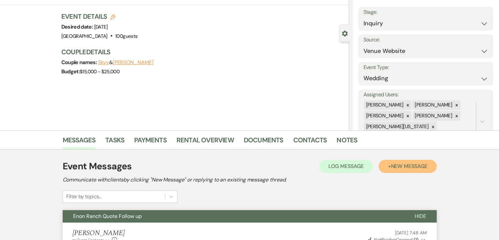
click at [401, 167] on span "New Message" at bounding box center [409, 165] width 36 height 7
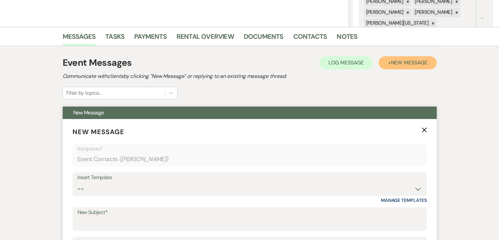
scroll to position [166, 0]
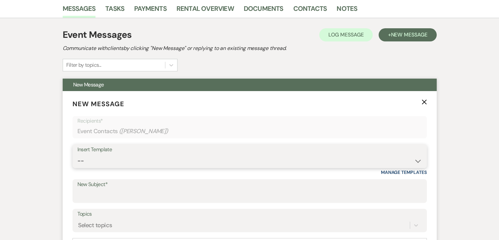
click at [150, 154] on select "-- Inquiry Follow Up Email #2 Contract Sending Template Payment Template Rental…" at bounding box center [249, 160] width 344 height 13
select select "4603"
click at [77, 154] on select "-- Inquiry Follow Up Email #2 Contract Sending Template Payment Template Rental…" at bounding box center [249, 160] width 344 height 13
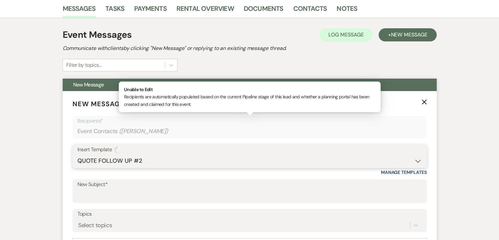
type input "Checking In – Any Assistance Needed for Your Event?"
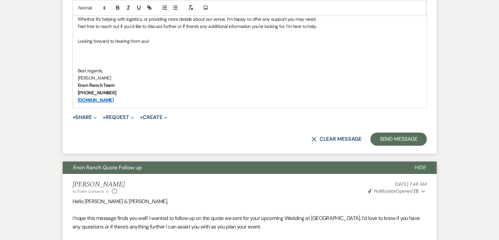
scroll to position [461, 0]
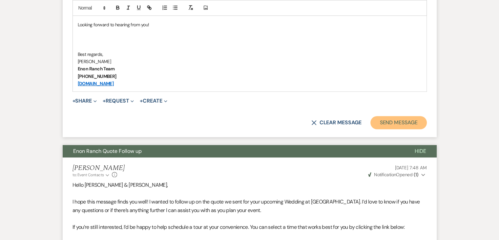
click at [396, 125] on button "Send Message" at bounding box center [398, 122] width 56 height 13
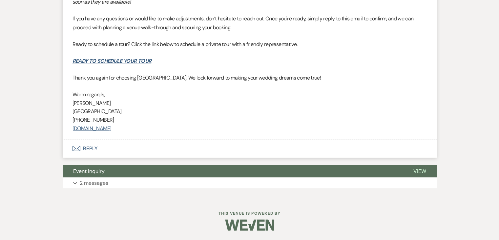
scroll to position [1222, 0]
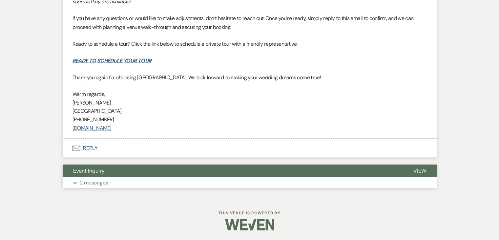
click at [128, 176] on button "Event Inquiry" at bounding box center [233, 170] width 340 height 12
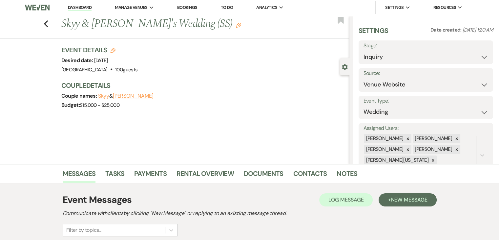
scroll to position [0, 0]
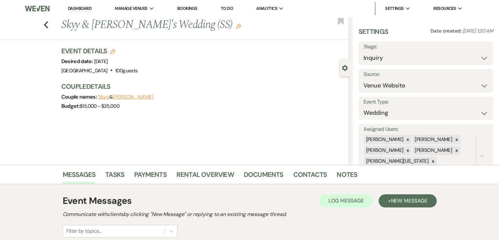
click at [83, 10] on link "Dashboard" at bounding box center [80, 9] width 24 height 6
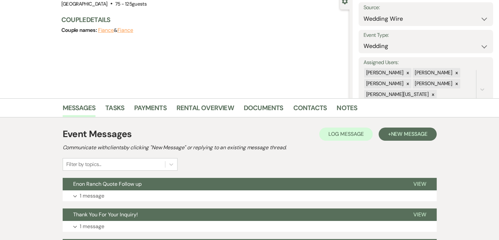
scroll to position [131, 0]
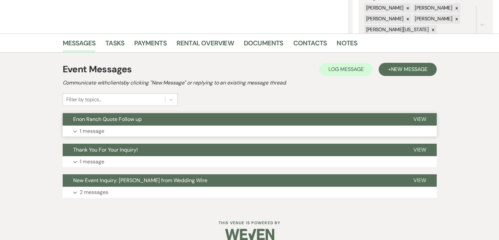
click at [125, 133] on button "Expand 1 message" at bounding box center [250, 130] width 374 height 11
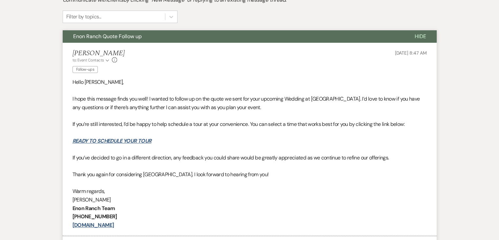
scroll to position [197, 0]
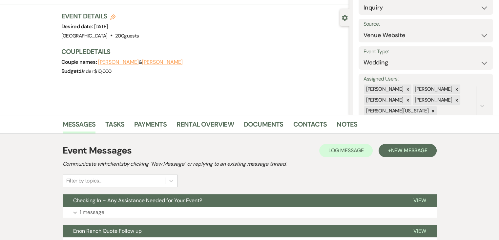
scroll to position [98, 0]
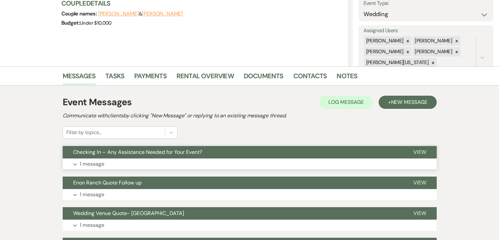
click at [186, 168] on button "Expand 1 message" at bounding box center [250, 163] width 374 height 11
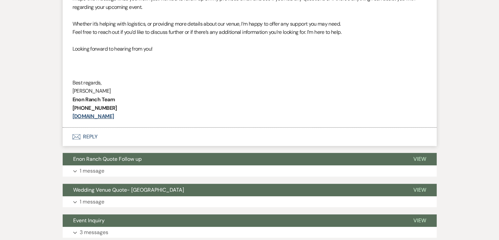
scroll to position [364, 0]
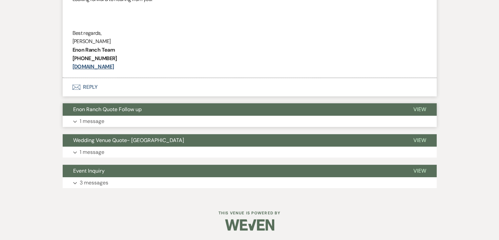
click at [237, 121] on button "Expand 1 message" at bounding box center [250, 120] width 374 height 11
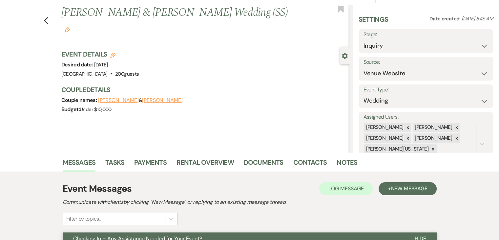
scroll to position [0, 0]
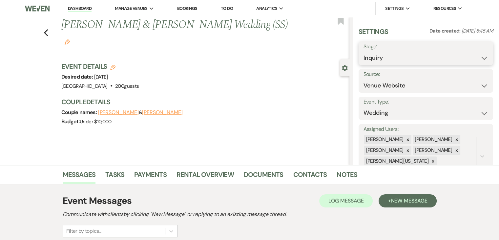
click at [416, 55] on select "Inquiry Follow Up Tour Requested Tour Confirmed Toured Proposal Sent Booked Lost" at bounding box center [426, 58] width 125 height 13
select select "8"
click at [364, 52] on select "Inquiry Follow Up Tour Requested Tour Confirmed Toured Proposal Sent Booked Lost" at bounding box center [426, 58] width 125 height 13
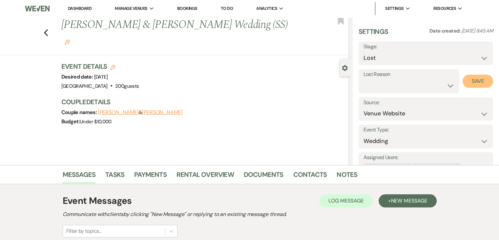
click at [464, 80] on button "Save" at bounding box center [478, 80] width 31 height 13
click at [400, 78] on label "Lost Reason" at bounding box center [426, 75] width 125 height 10
click at [406, 84] on select "Booked Elsewhere Budget Date Unavailable No Response Not a Good Match Capacity …" at bounding box center [426, 85] width 125 height 13
select select "5"
click at [364, 79] on select "Booked Elsewhere Budget Date Unavailable No Response Not a Good Match Capacity …" at bounding box center [426, 85] width 125 height 13
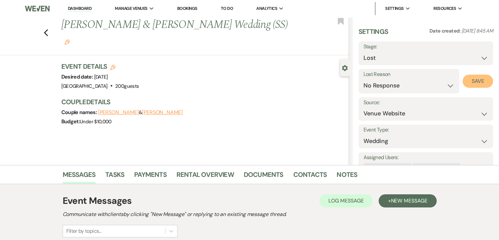
click at [467, 80] on button "Save" at bounding box center [478, 80] width 31 height 13
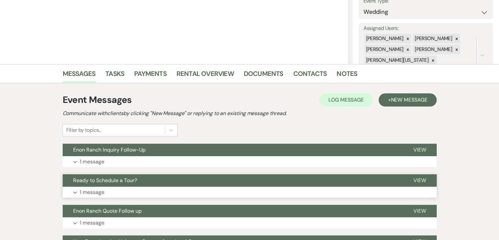
scroll to position [131, 0]
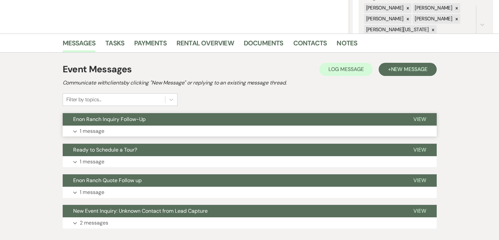
click at [193, 132] on button "Expand 1 message" at bounding box center [250, 130] width 374 height 11
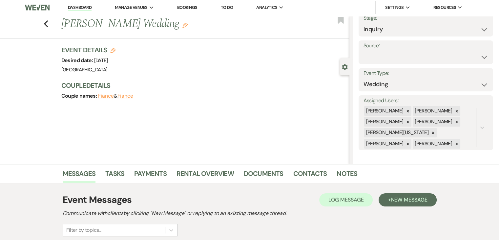
scroll to position [0, 0]
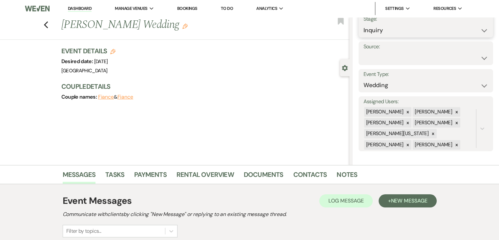
click at [421, 32] on select "Inquiry Follow Up Tour Requested Tour Confirmed Toured Proposal Sent Booked Lost" at bounding box center [426, 30] width 125 height 13
select select "8"
click at [364, 24] on select "Inquiry Follow Up Tour Requested Tour Confirmed Toured Proposal Sent Booked Lost" at bounding box center [426, 30] width 125 height 13
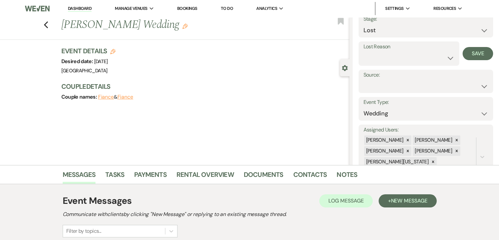
click at [395, 51] on label "Lost Reason" at bounding box center [409, 47] width 91 height 10
click at [425, 53] on select "Booked Elsewhere Budget Date Unavailable No Response Not a Good Match Capacity …" at bounding box center [409, 58] width 91 height 13
select select "5"
click at [364, 52] on select "Booked Elsewhere Budget Date Unavailable No Response Not a Good Match Capacity …" at bounding box center [409, 58] width 91 height 13
click at [463, 53] on button "Save" at bounding box center [478, 53] width 31 height 13
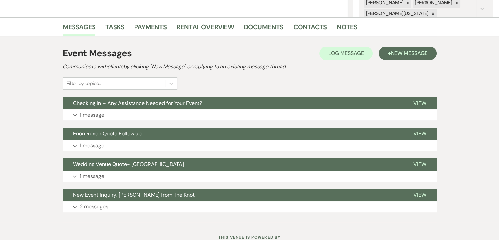
scroll to position [172, 0]
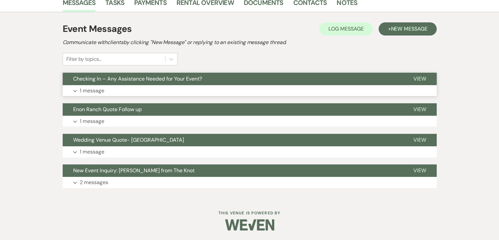
click at [183, 87] on button "Expand 1 message" at bounding box center [250, 90] width 374 height 11
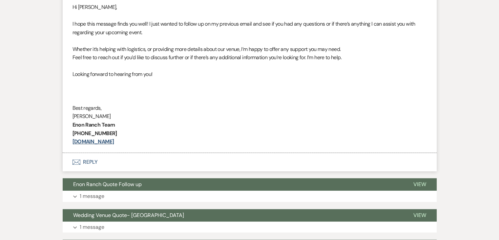
scroll to position [303, 0]
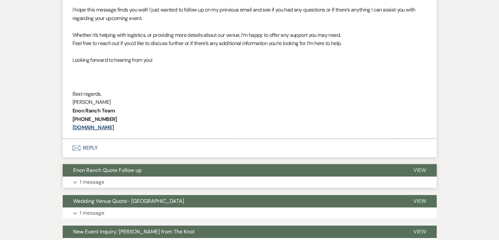
click at [234, 182] on button "Expand 1 message" at bounding box center [250, 181] width 374 height 11
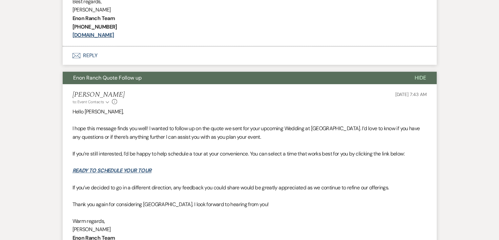
scroll to position [434, 0]
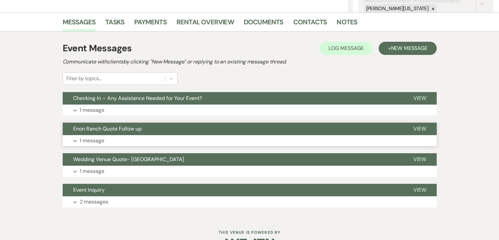
scroll to position [164, 0]
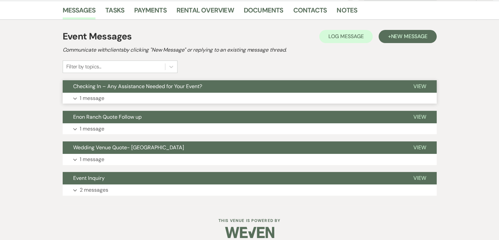
click at [283, 87] on button "Checking In – Any Assistance Needed for Your Event?" at bounding box center [233, 86] width 340 height 12
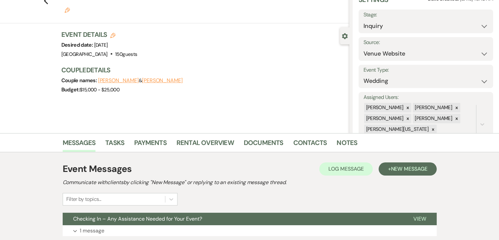
scroll to position [164, 0]
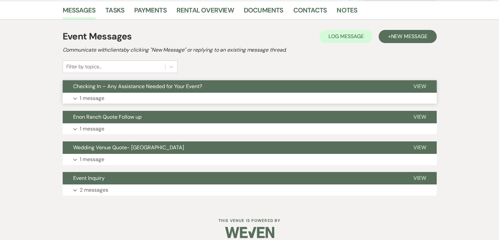
click at [198, 95] on button "Expand 1 message" at bounding box center [250, 98] width 374 height 11
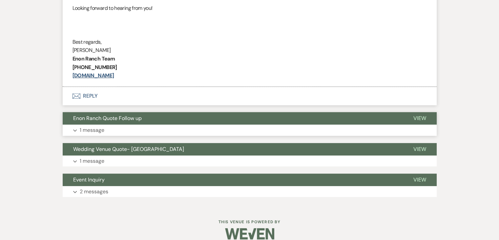
scroll to position [364, 0]
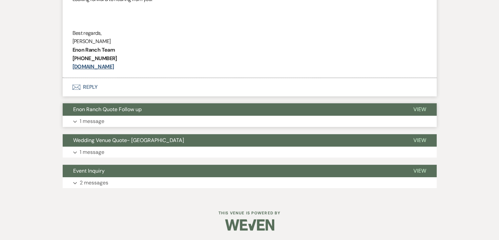
click at [197, 119] on button "Expand 1 message" at bounding box center [250, 120] width 374 height 11
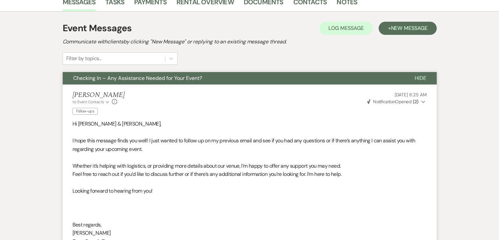
scroll to position [167, 0]
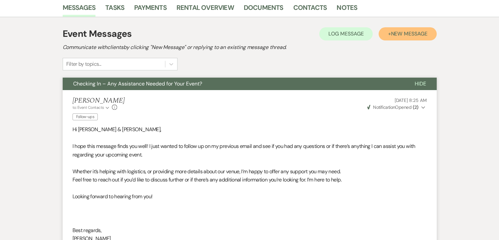
click at [412, 33] on span "New Message" at bounding box center [409, 33] width 36 height 7
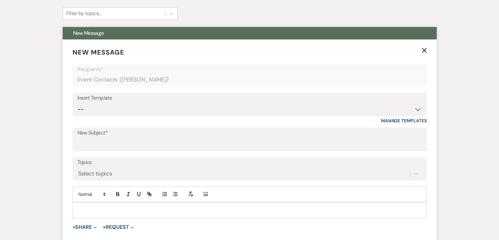
scroll to position [232, 0]
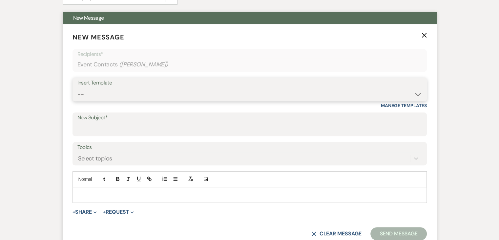
click at [201, 88] on select "-- Inquiry Follow Up Email #2 Contract Sending Template Payment Template Rental…" at bounding box center [249, 94] width 344 height 13
select select "1711"
click at [77, 88] on select "-- Inquiry Follow Up Email #2 Contract Sending Template Payment Template Rental…" at bounding box center [249, 94] width 344 height 13
type input "Enon Ranch Inquiry Follow-Up"
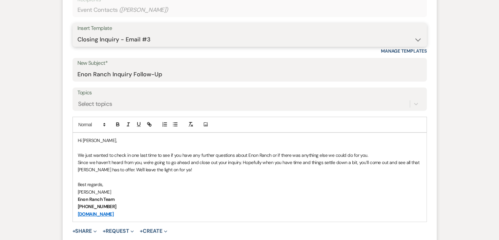
scroll to position [298, 0]
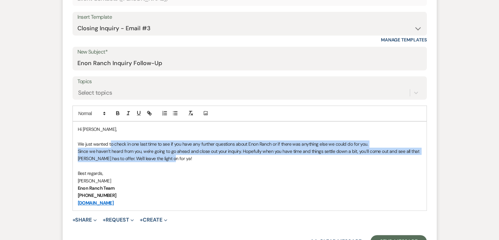
drag, startPoint x: 110, startPoint y: 144, endPoint x: 248, endPoint y: 158, distance: 138.5
click at [248, 158] on div "Hi [PERSON_NAME], We just wanted to check in one last time to see if you have a…" at bounding box center [250, 165] width 354 height 89
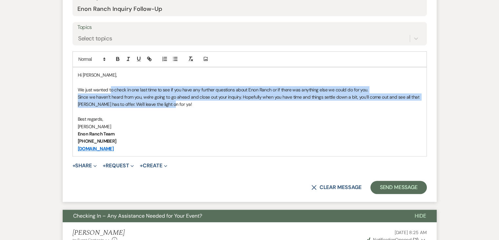
scroll to position [364, 0]
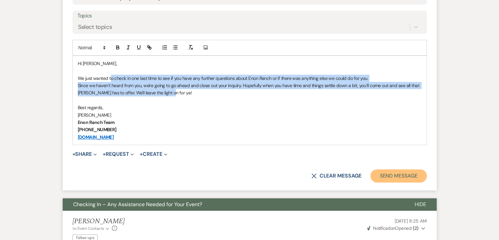
click at [381, 174] on button "Send Message" at bounding box center [398, 175] width 56 height 13
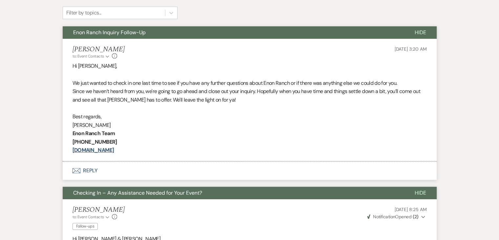
scroll to position [219, 0]
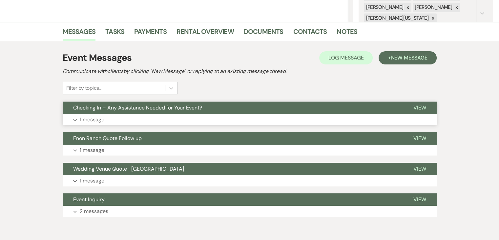
scroll to position [172, 0]
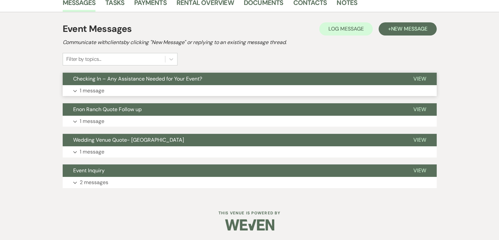
click at [213, 93] on button "Expand 1 message" at bounding box center [250, 90] width 374 height 11
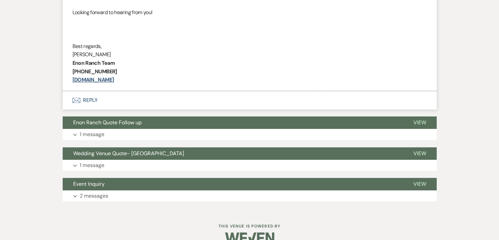
scroll to position [364, 0]
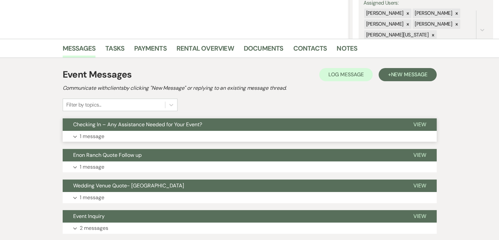
scroll to position [131, 0]
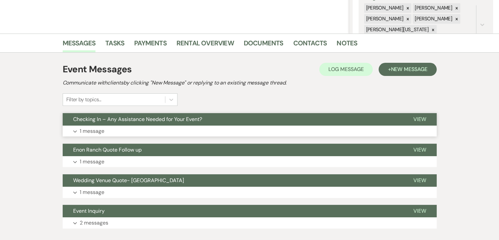
click at [173, 126] on button "Expand 1 message" at bounding box center [250, 130] width 374 height 11
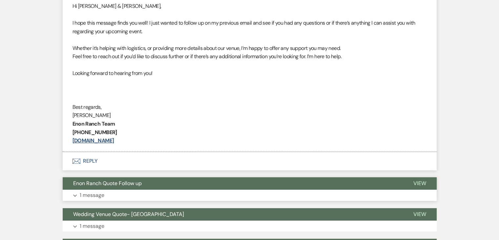
scroll to position [295, 0]
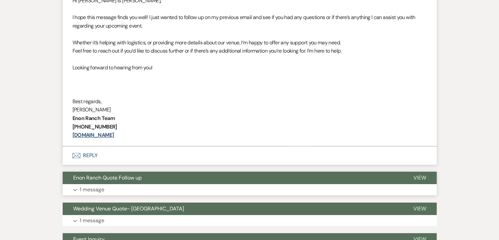
click at [164, 188] on button "Expand 1 message" at bounding box center [250, 189] width 374 height 11
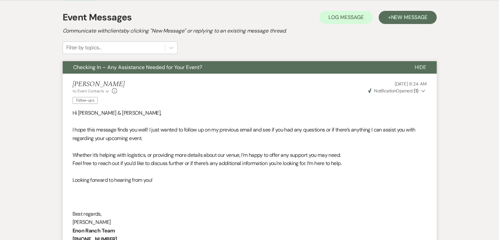
scroll to position [98, 0]
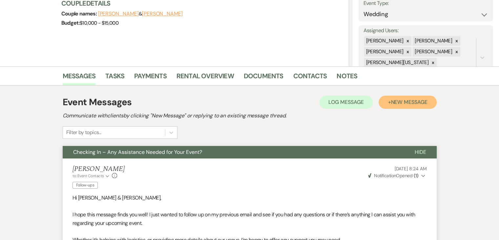
click at [400, 101] on span "New Message" at bounding box center [409, 101] width 36 height 7
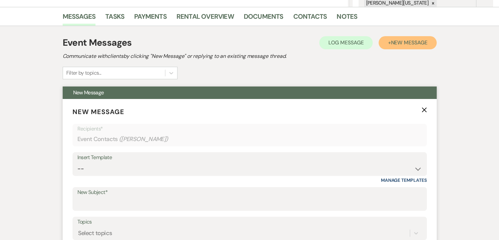
scroll to position [197, 0]
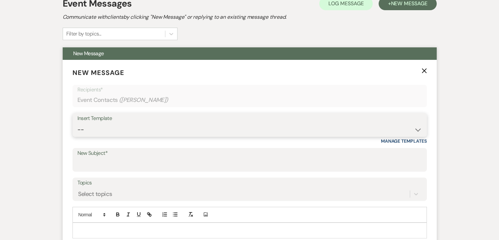
click at [208, 131] on select "-- Inquiry Follow Up Email #2 Contract Sending Template Payment Template Rental…" at bounding box center [249, 129] width 344 height 13
select select "1711"
click at [77, 123] on select "-- Inquiry Follow Up Email #2 Contract Sending Template Payment Template Rental…" at bounding box center [249, 129] width 344 height 13
type input "Enon Ranch Inquiry Follow-Up"
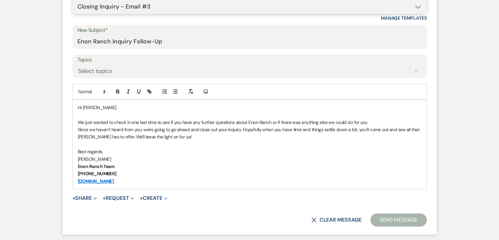
scroll to position [361, 0]
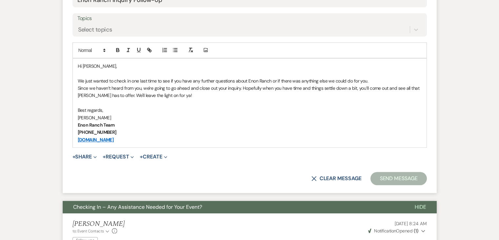
click at [316, 134] on p "[PHONE_NUMBER]" at bounding box center [250, 131] width 344 height 7
click at [344, 126] on p "Enon Ranch Team" at bounding box center [250, 124] width 344 height 7
click at [398, 177] on button "Send Message" at bounding box center [398, 178] width 56 height 13
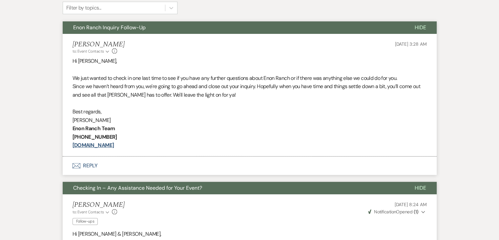
scroll to position [249, 0]
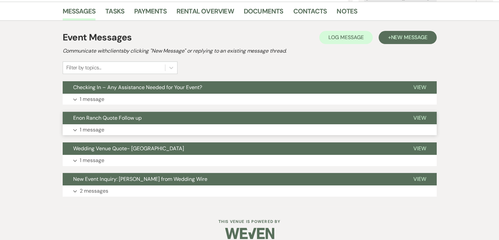
scroll to position [164, 0]
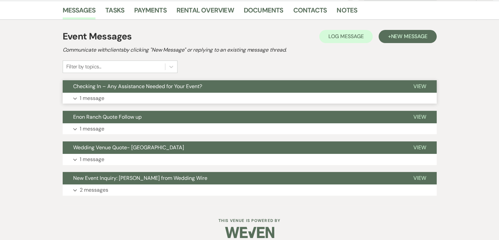
click at [171, 99] on button "Expand 1 message" at bounding box center [250, 98] width 374 height 11
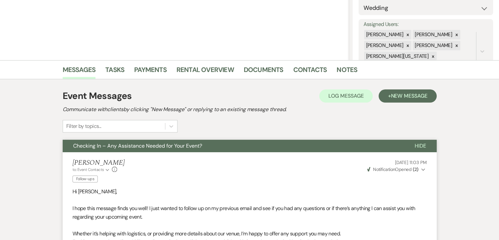
scroll to position [98, 0]
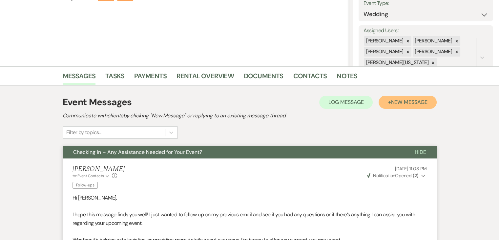
click at [398, 97] on button "+ New Message" at bounding box center [408, 101] width 58 height 13
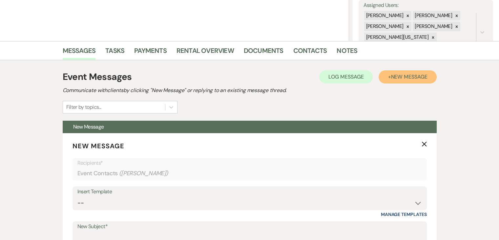
scroll to position [197, 0]
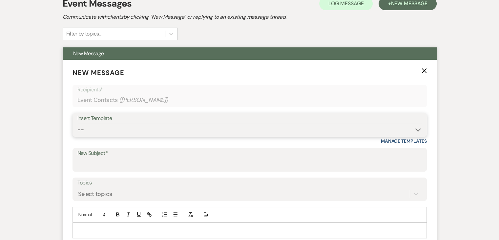
click at [174, 128] on select "-- Inquiry Follow Up Email #2 Contract Sending Template Payment Template Rental…" at bounding box center [249, 129] width 344 height 13
select select "4539"
click at [77, 123] on select "-- Inquiry Follow Up Email #2 Contract Sending Template Payment Template Rental…" at bounding box center [249, 129] width 344 height 13
type input "We're Reaching Out One Final Time!"
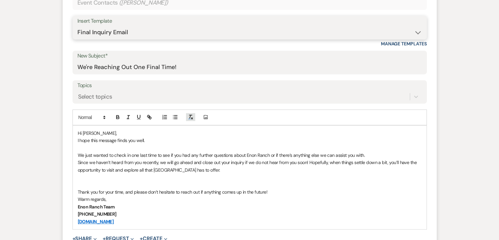
scroll to position [295, 0]
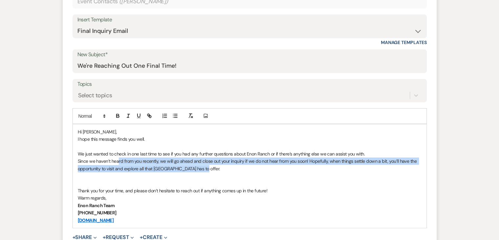
drag, startPoint x: 118, startPoint y: 158, endPoint x: 231, endPoint y: 165, distance: 113.1
click at [231, 165] on p "Since we haven’t heard from you recently, we will go ahead and close out your i…" at bounding box center [250, 164] width 344 height 15
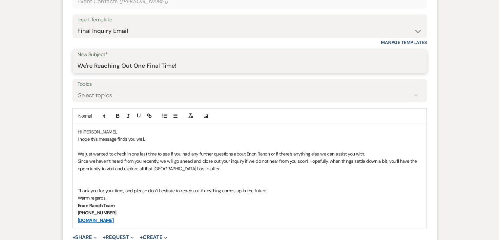
click at [166, 65] on input "We're Reaching Out One Final Time!" at bounding box center [249, 65] width 344 height 13
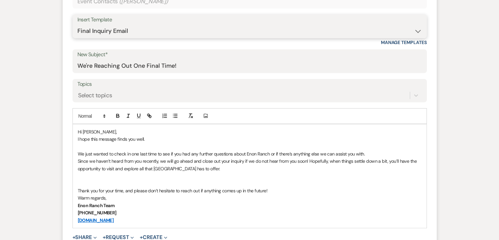
click at [206, 29] on select "-- Inquiry Follow Up Email #2 Contract Sending Template Payment Template Rental…" at bounding box center [249, 31] width 344 height 13
select select "1711"
click at [77, 25] on select "-- Inquiry Follow Up Email #2 Contract Sending Template Payment Template Rental…" at bounding box center [249, 31] width 344 height 13
type input "Enon Ranch Inquiry Follow-Up"
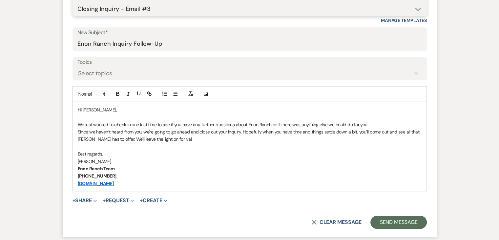
scroll to position [427, 0]
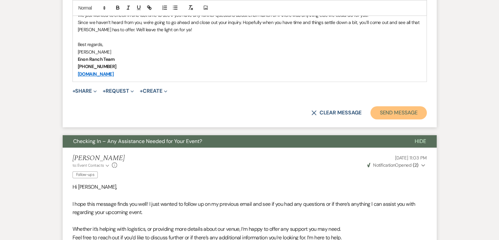
click at [400, 112] on button "Send Message" at bounding box center [398, 112] width 56 height 13
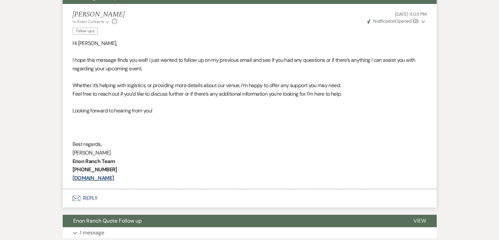
scroll to position [183, 0]
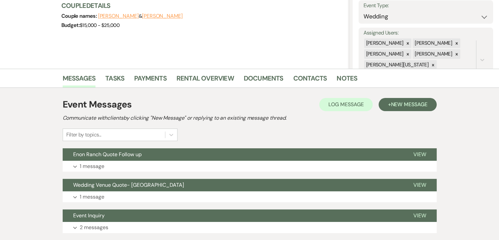
scroll to position [131, 0]
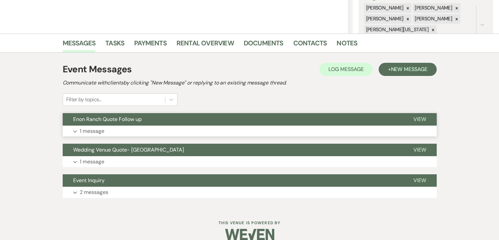
click at [240, 134] on button "Expand 1 message" at bounding box center [250, 130] width 374 height 11
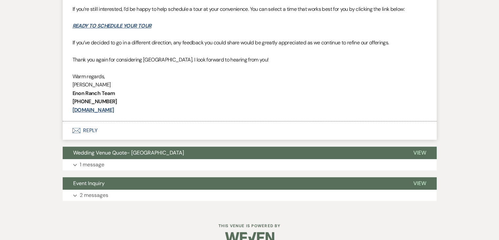
scroll to position [330, 0]
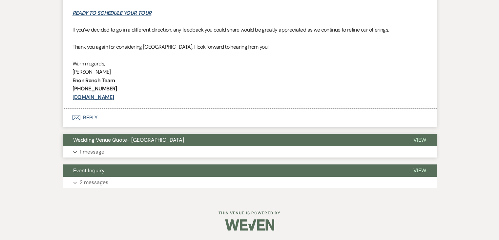
click at [312, 155] on button "Expand 1 message" at bounding box center [250, 151] width 374 height 11
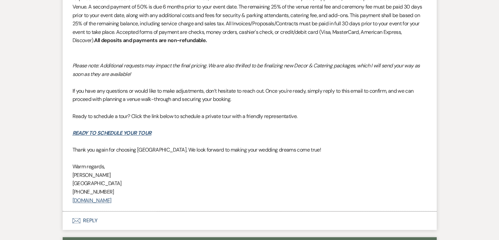
scroll to position [997, 0]
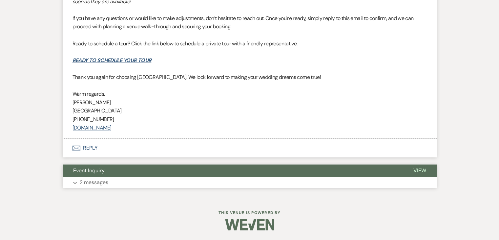
click at [217, 182] on button "Expand 2 messages" at bounding box center [250, 182] width 374 height 11
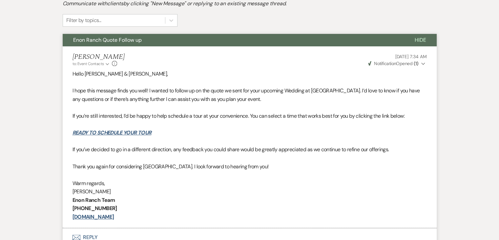
scroll to position [144, 0]
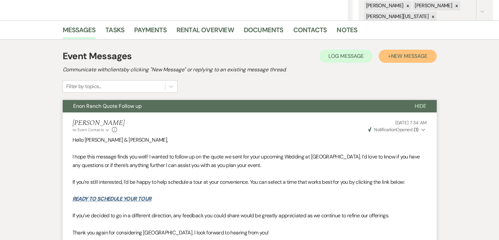
click at [407, 55] on span "New Message" at bounding box center [409, 55] width 36 height 7
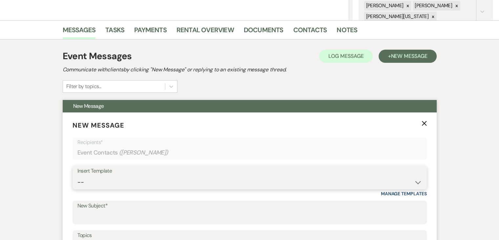
click at [141, 179] on select "-- Inquiry Follow Up Email #2 Contract Sending Template Payment Template Rental…" at bounding box center [249, 182] width 344 height 13
select select "4603"
click at [77, 176] on select "-- Inquiry Follow Up Email #2 Contract Sending Template Payment Template Rental…" at bounding box center [249, 182] width 344 height 13
type input "Checking In – Any Assistance Needed for Your Event?"
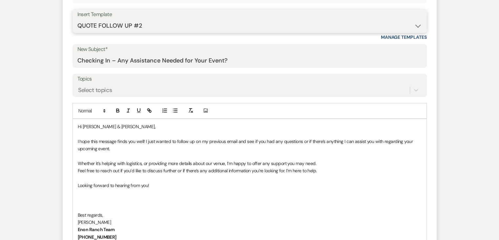
scroll to position [407, 0]
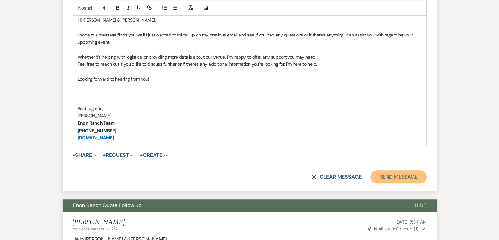
click at [408, 171] on button "Send Message" at bounding box center [398, 176] width 56 height 13
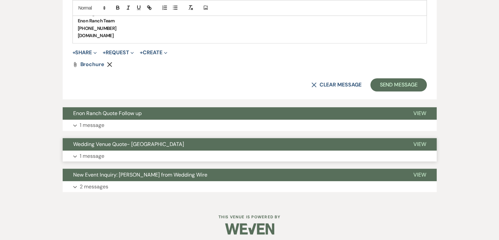
scroll to position [527, 0]
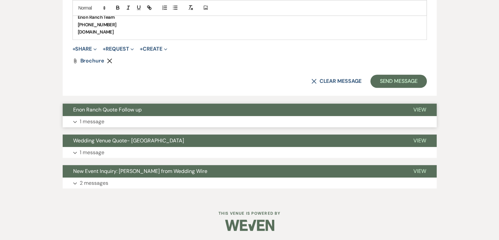
click at [178, 124] on button "Expand 1 message" at bounding box center [250, 121] width 374 height 11
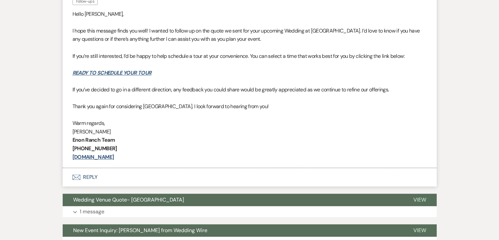
scroll to position [728, 0]
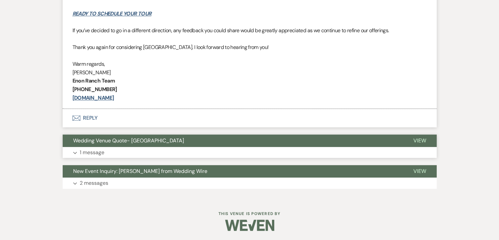
click at [193, 149] on button "Expand 1 message" at bounding box center [250, 152] width 374 height 11
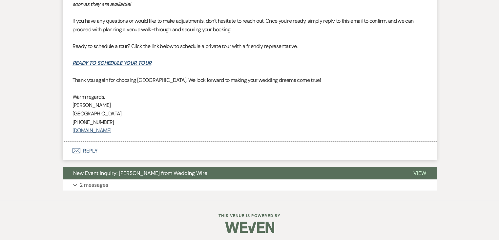
scroll to position [1395, 0]
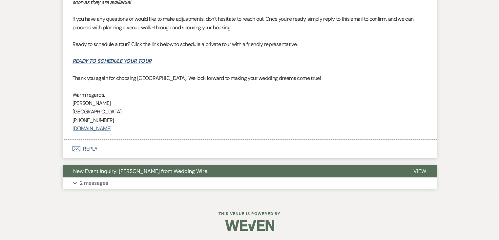
click at [189, 176] on button "New Event Inquiry: [PERSON_NAME] from Wedding Wire" at bounding box center [233, 171] width 340 height 12
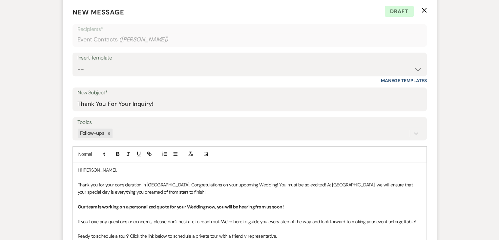
scroll to position [255, 0]
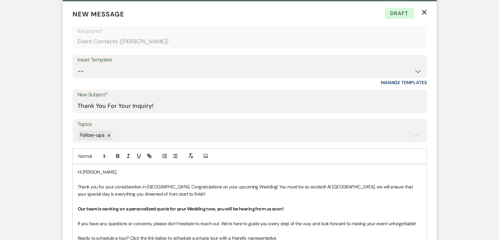
click at [239, 113] on form "New Message X Draft Recipients* Event Contacts ( [PERSON_NAME] ) Insert Templat…" at bounding box center [250, 184] width 374 height 366
click at [240, 103] on input "Thank You For Your Inquiry!" at bounding box center [249, 105] width 344 height 13
click at [279, 67] on select "-- Inquiry Follow Up Email #2 Contract Sending Template Payment Template Rental…" at bounding box center [249, 71] width 344 height 13
select select "4603"
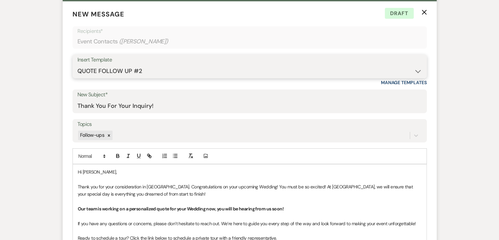
click at [77, 65] on select "-- Inquiry Follow Up Email #2 Contract Sending Template Payment Template Rental…" at bounding box center [249, 71] width 344 height 13
type input "Checking In – Any Assistance Needed for Your Event?"
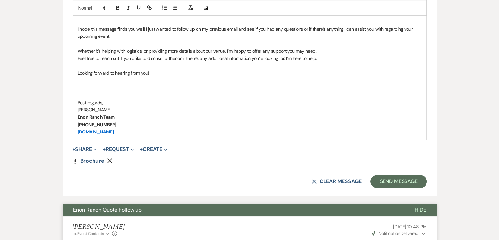
scroll to position [419, 0]
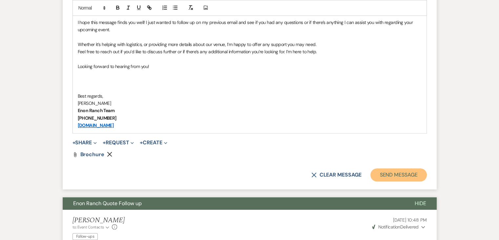
click at [401, 175] on button "Send Message" at bounding box center [398, 174] width 56 height 13
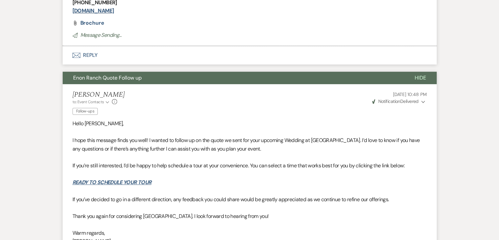
scroll to position [176, 0]
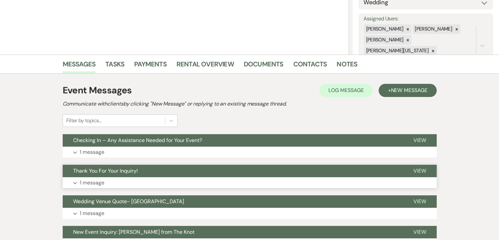
scroll to position [131, 0]
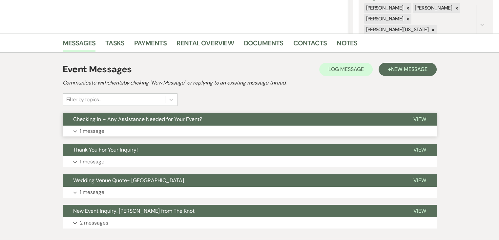
click at [182, 130] on button "Expand 1 message" at bounding box center [250, 130] width 374 height 11
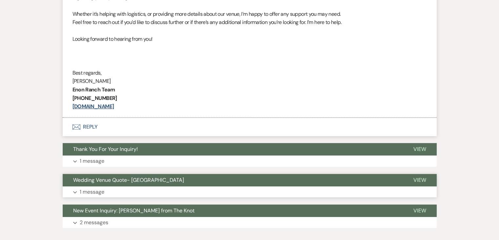
scroll to position [328, 0]
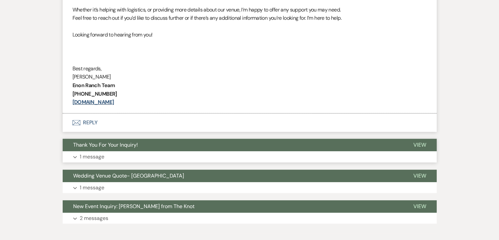
click at [218, 159] on button "Expand 1 message" at bounding box center [250, 156] width 374 height 11
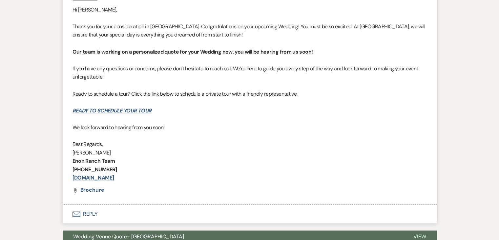
scroll to position [605, 0]
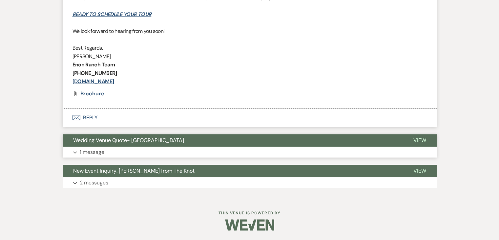
click at [198, 149] on button "Expand 1 message" at bounding box center [250, 151] width 374 height 11
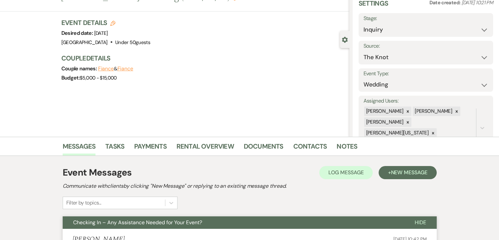
scroll to position [26, 0]
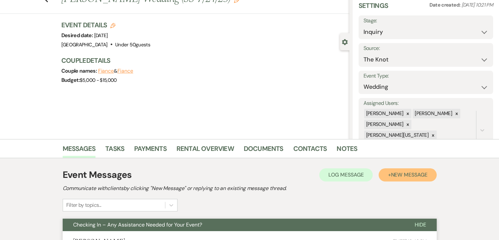
click at [391, 172] on span "New Message" at bounding box center [409, 174] width 36 height 7
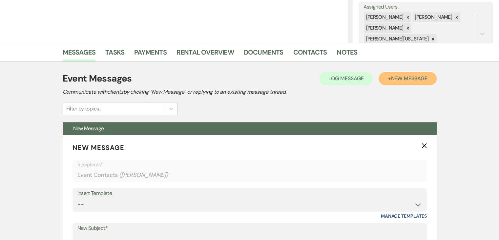
scroll to position [124, 0]
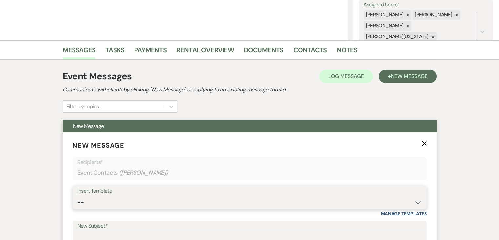
click at [175, 198] on select "-- Inquiry Follow Up Email #2 Contract Sending Template Payment Template Rental…" at bounding box center [249, 202] width 344 height 13
select select "1711"
click at [77, 196] on select "-- Inquiry Follow Up Email #2 Contract Sending Template Payment Template Rental…" at bounding box center [249, 202] width 344 height 13
type input "Enon Ranch Inquiry Follow-Up"
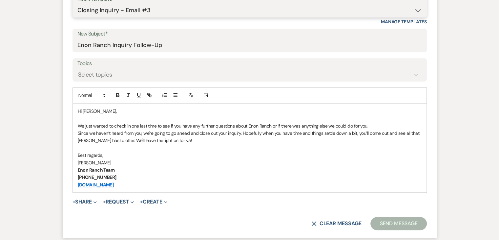
scroll to position [321, 0]
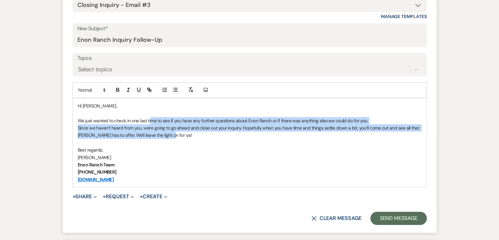
drag, startPoint x: 151, startPoint y: 121, endPoint x: 169, endPoint y: 131, distance: 20.1
click at [169, 131] on div "Hi Kiya, We just wanted to check in one last time to see if you have any furthe…" at bounding box center [250, 142] width 354 height 89
click at [196, 134] on p "Since we haven’t heard from you, we're going to go ahead and close out your inq…" at bounding box center [250, 131] width 344 height 15
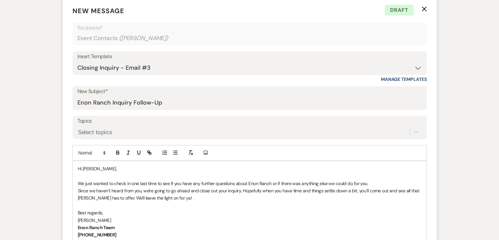
scroll to position [256, 0]
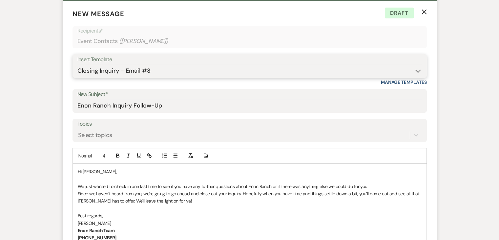
click at [174, 68] on select "-- Inquiry Follow Up Email #2 Contract Sending Template Payment Template Rental…" at bounding box center [249, 70] width 344 height 13
select select "4539"
click at [77, 64] on select "-- Inquiry Follow Up Email #2 Contract Sending Template Payment Template Rental…" at bounding box center [249, 70] width 344 height 13
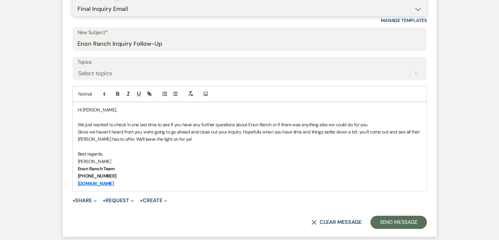
scroll to position [321, 0]
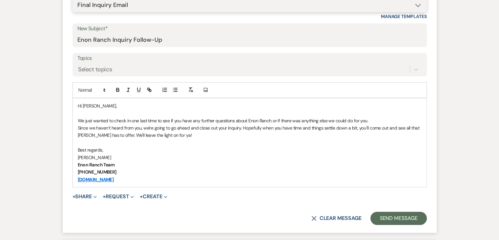
type input "We're Reaching Out One Final Time!"
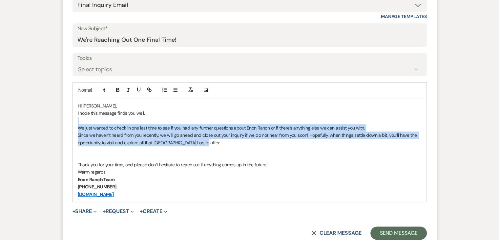
drag, startPoint x: 140, startPoint y: 122, endPoint x: 219, endPoint y: 138, distance: 81.1
click at [219, 138] on div "Hi Kiya Belcher, I hope this message finds you well. We just wanted to check in…" at bounding box center [250, 149] width 354 height 103
click at [228, 137] on p "Since we haven’t heard from you recently, we will go ahead and close out your i…" at bounding box center [250, 138] width 344 height 15
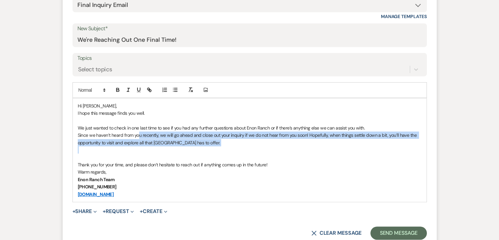
drag, startPoint x: 137, startPoint y: 133, endPoint x: 147, endPoint y: 146, distance: 16.1
click at [147, 146] on div "Hi Kiya Belcher, I hope this message finds you well. We just wanted to check in…" at bounding box center [250, 149] width 354 height 103
click at [229, 149] on p at bounding box center [250, 149] width 344 height 7
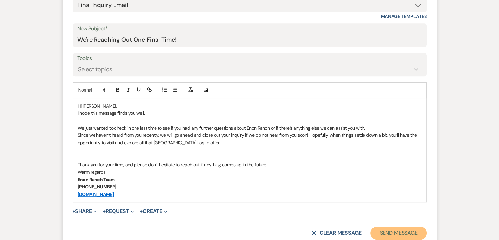
click at [400, 229] on button "Send Message" at bounding box center [398, 232] width 56 height 13
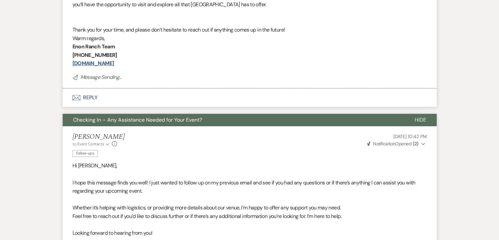
scroll to position [78, 0]
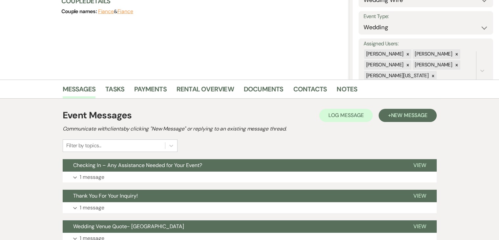
scroll to position [98, 0]
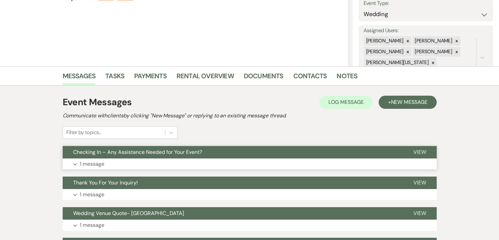
click at [193, 165] on button "Expand 1 message" at bounding box center [250, 163] width 374 height 11
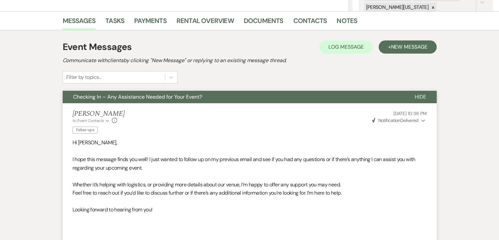
scroll to position [131, 0]
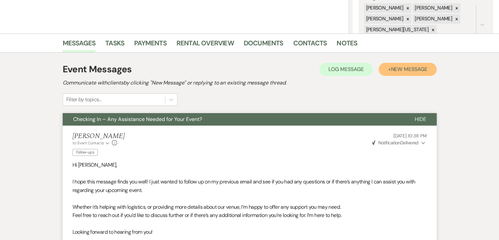
click at [390, 63] on button "+ New Message" at bounding box center [408, 69] width 58 height 13
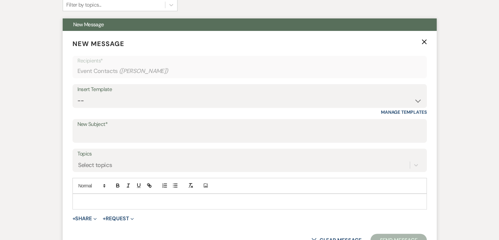
scroll to position [230, 0]
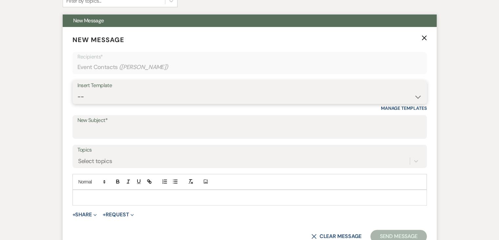
click at [156, 95] on select "-- Inquiry Follow Up Email #2 Contract Sending Template Payment Template Rental…" at bounding box center [249, 96] width 344 height 13
select select "1711"
click at [77, 90] on select "-- Inquiry Follow Up Email #2 Contract Sending Template Payment Template Rental…" at bounding box center [249, 96] width 344 height 13
type input "Enon Ranch Inquiry Follow-Up"
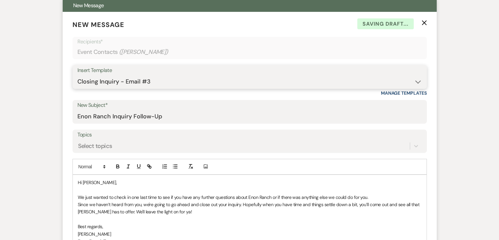
scroll to position [295, 0]
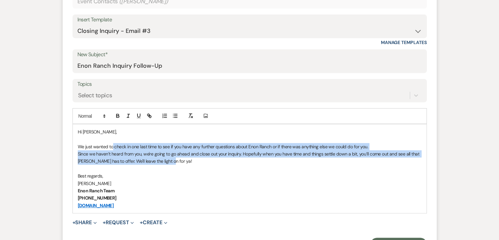
drag, startPoint x: 112, startPoint y: 147, endPoint x: 206, endPoint y: 158, distance: 95.1
click at [206, 158] on div "Hi Nicholas, We just wanted to check in one last time to see if you have any fu…" at bounding box center [250, 168] width 354 height 89
click at [210, 157] on p "Since we haven’t heard from you, we're going to go ahead and close out your inq…" at bounding box center [250, 157] width 344 height 15
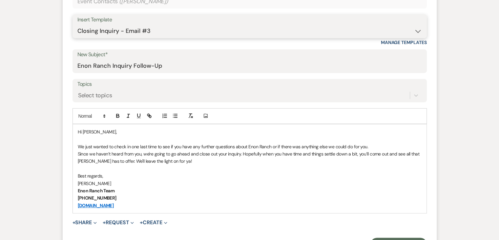
click at [160, 28] on select "-- Inquiry Follow Up Email #2 Contract Sending Template Payment Template Rental…" at bounding box center [249, 31] width 344 height 13
select select "4539"
click at [77, 25] on select "-- Inquiry Follow Up Email #2 Contract Sending Template Payment Template Rental…" at bounding box center [249, 31] width 344 height 13
type input "We're Reaching Out One Final Time!"
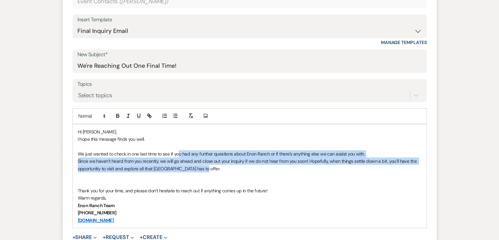
drag, startPoint x: 180, startPoint y: 156, endPoint x: 217, endPoint y: 167, distance: 38.8
click at [217, 167] on div "Hi Nicholas Mcmichen, I hope this message finds you well. We just wanted to che…" at bounding box center [250, 175] width 354 height 103
click at [181, 162] on p "Since we haven’t heard from you recently, we will go ahead and close out your i…" at bounding box center [250, 164] width 344 height 15
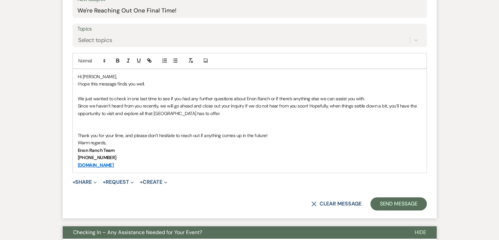
scroll to position [361, 0]
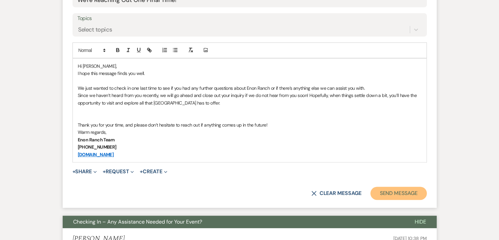
click at [390, 188] on button "Send Message" at bounding box center [398, 192] width 56 height 13
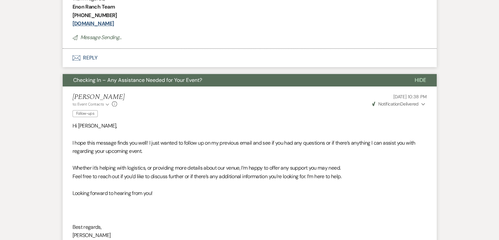
scroll to position [117, 0]
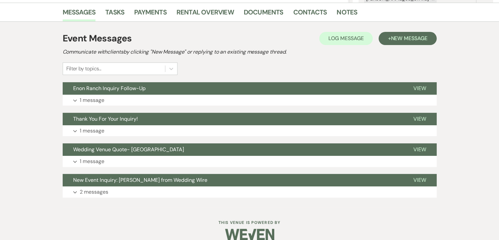
scroll to position [172, 0]
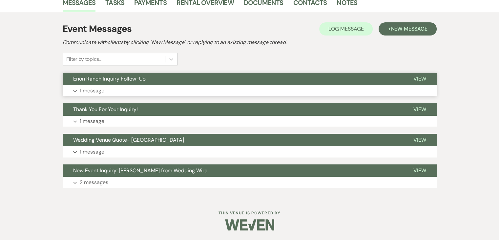
click at [208, 90] on button "Expand 1 message" at bounding box center [250, 90] width 374 height 11
